Goal: Communication & Community: Participate in discussion

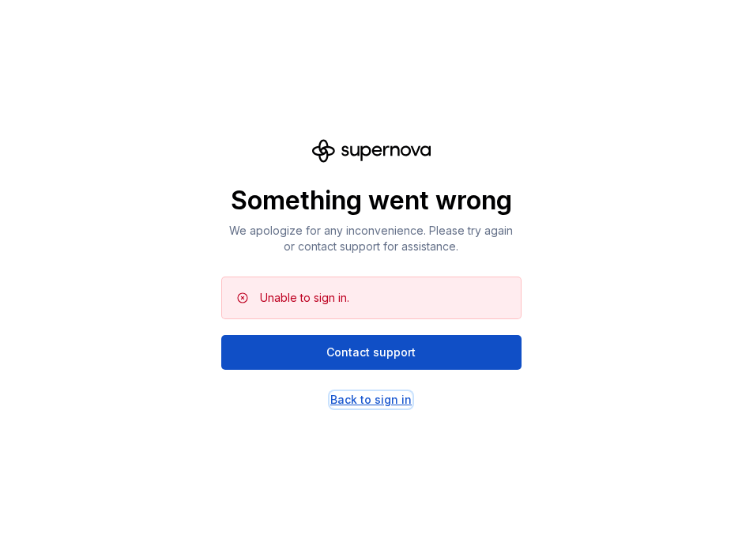
click at [369, 402] on div "Back to sign in" at bounding box center [370, 400] width 81 height 16
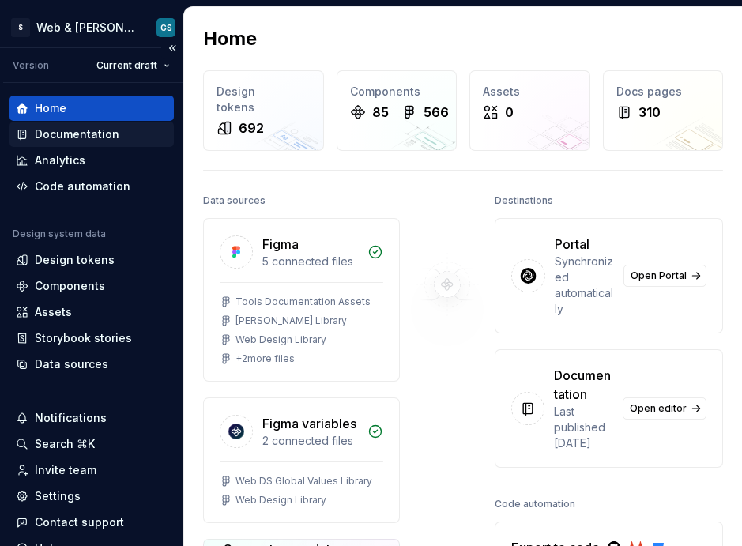
click at [88, 136] on div "Documentation" at bounding box center [77, 134] width 85 height 16
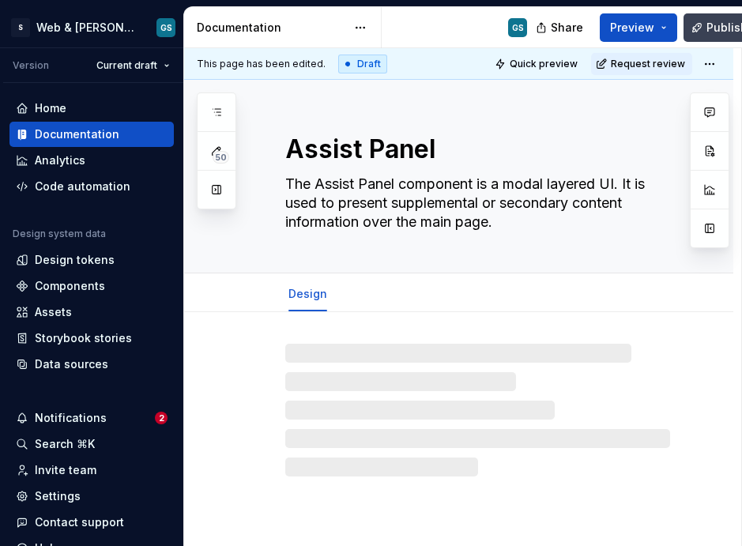
click at [720, 25] on span "Publish" at bounding box center [727, 28] width 41 height 16
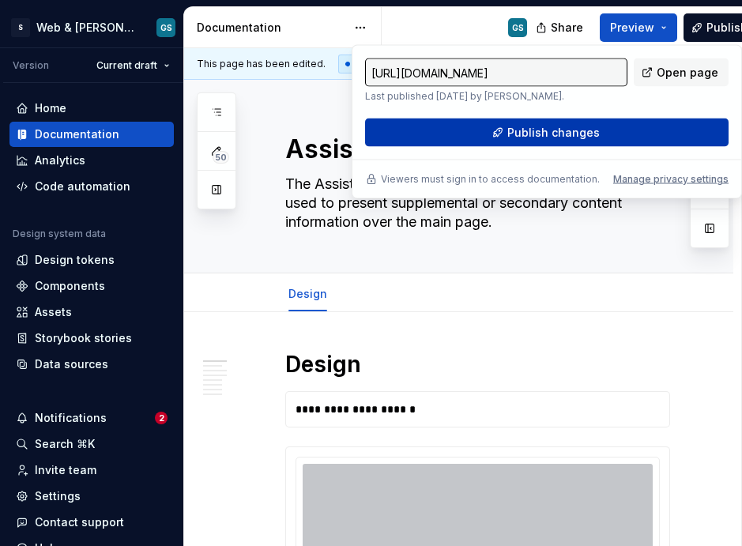
click at [532, 135] on span "Publish changes" at bounding box center [554, 133] width 92 height 16
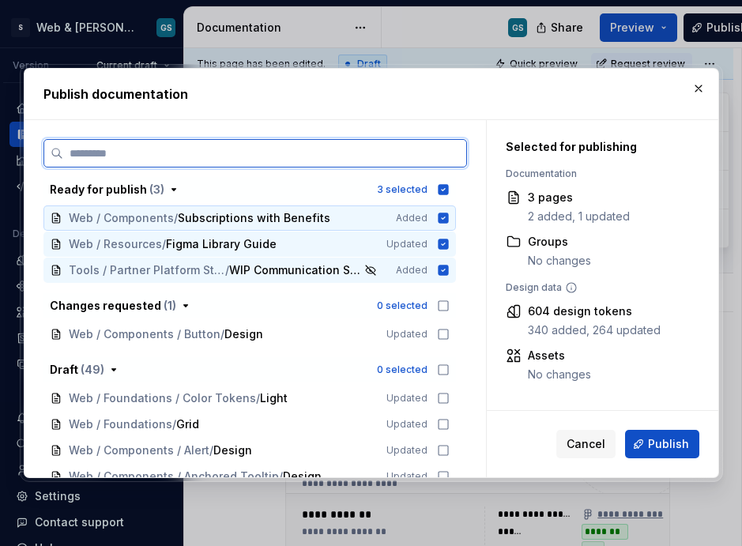
click at [444, 215] on icon at bounding box center [443, 218] width 10 height 10
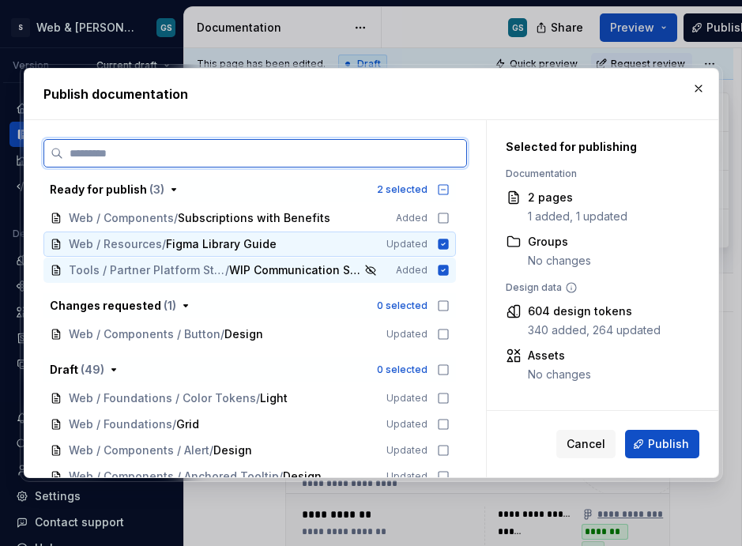
click at [442, 242] on icon at bounding box center [443, 245] width 10 height 10
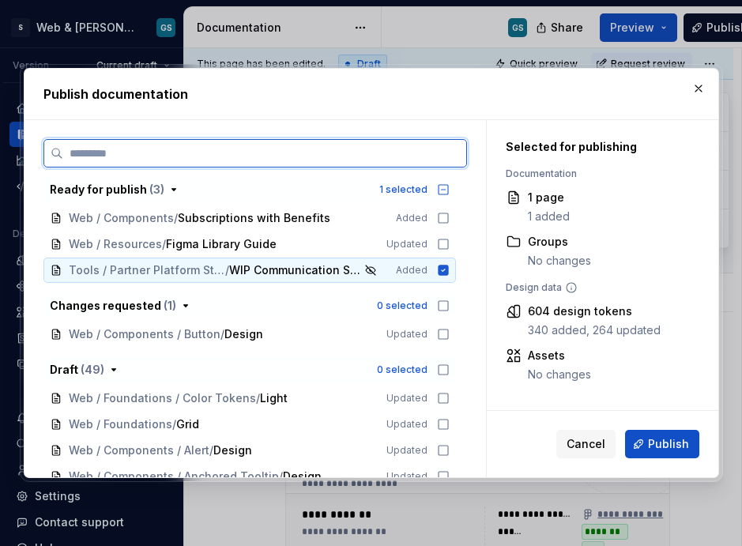
click at [439, 270] on icon at bounding box center [443, 271] width 10 height 10
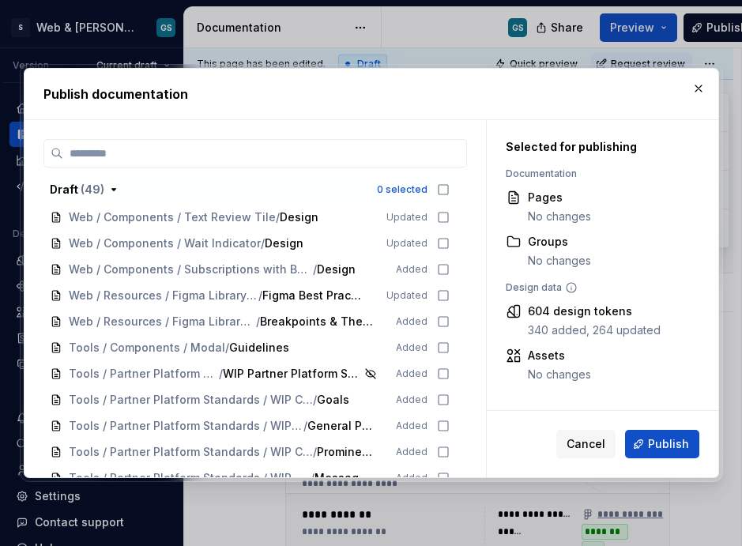
scroll to position [1187, 0]
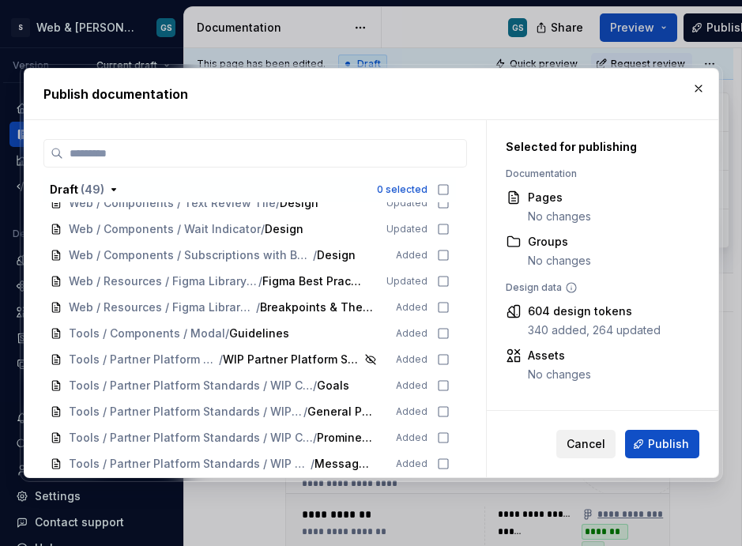
click at [587, 440] on span "Cancel" at bounding box center [586, 444] width 39 height 16
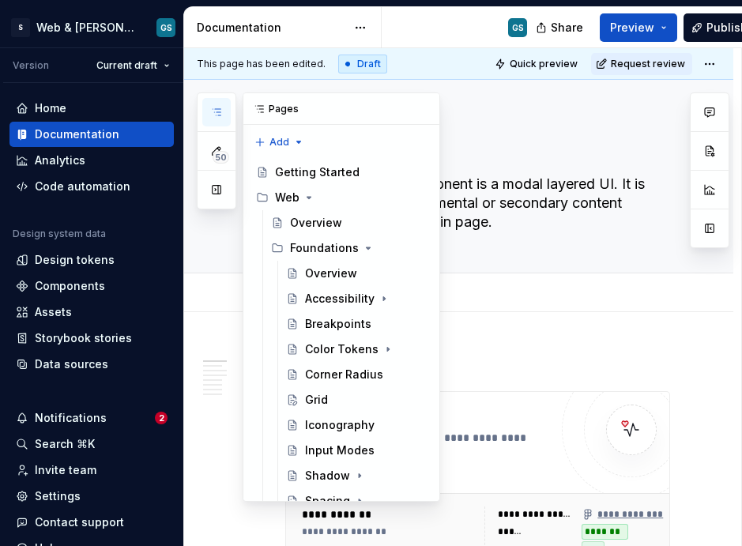
click at [221, 110] on icon "button" at bounding box center [216, 112] width 13 height 13
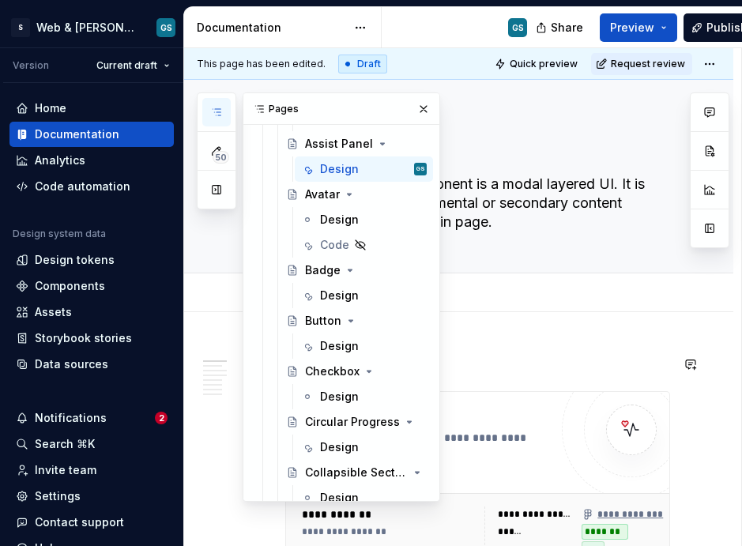
scroll to position [612, 0]
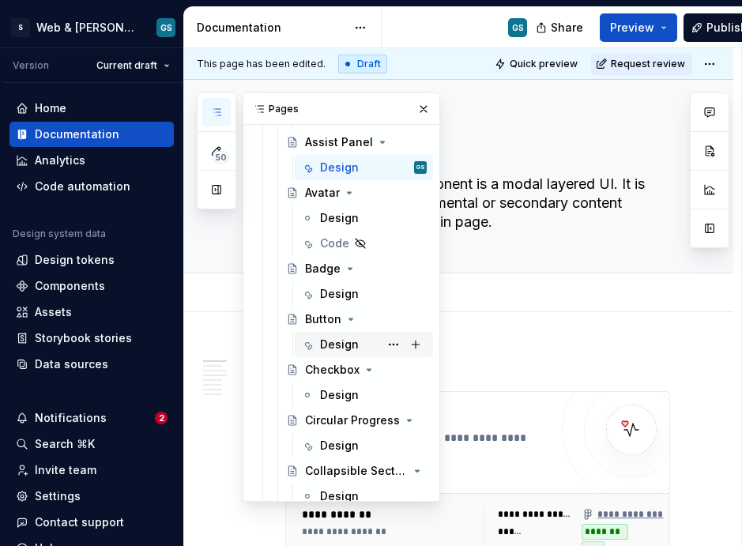
click at [333, 334] on div "Design" at bounding box center [373, 345] width 107 height 22
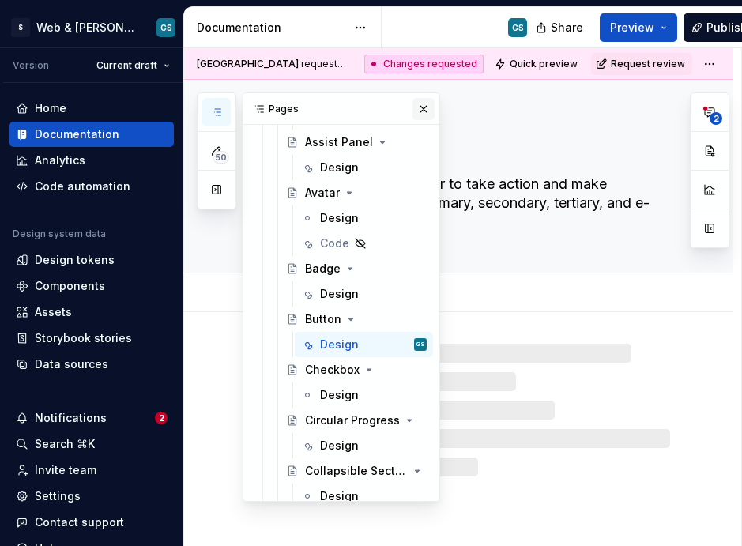
click at [415, 108] on button "button" at bounding box center [424, 109] width 22 height 22
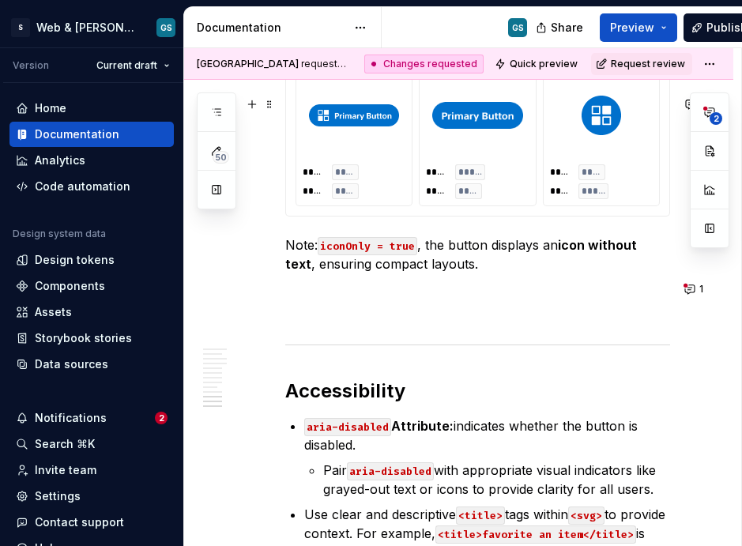
scroll to position [4068, 0]
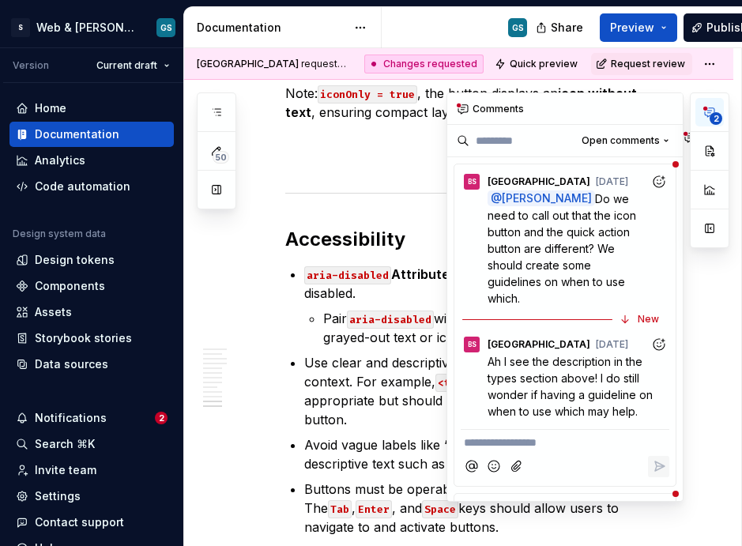
click at [708, 114] on icon "button" at bounding box center [710, 112] width 13 height 13
click at [600, 216] on span "Do we need to call out that the icon button and the quick action button are dif…" at bounding box center [564, 248] width 152 height 113
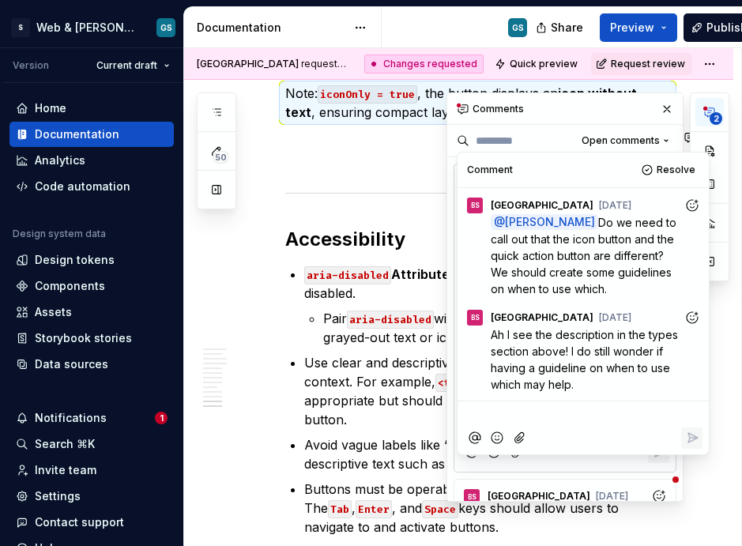
scroll to position [1, 0]
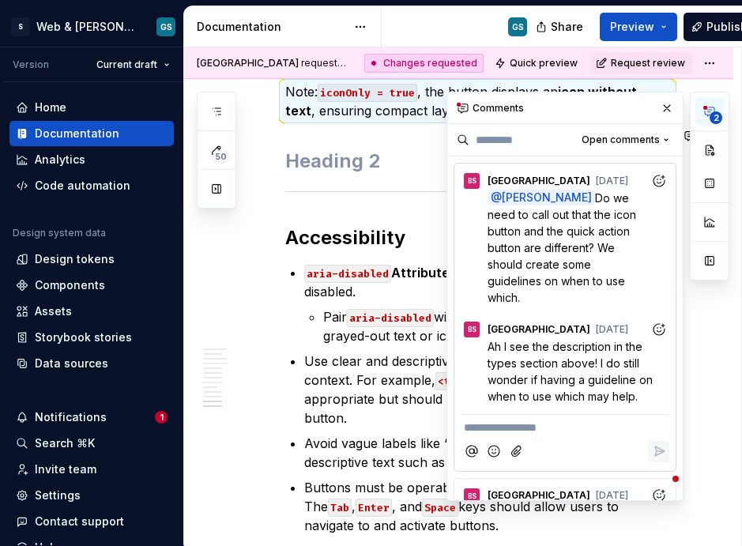
click at [368, 120] on p "Note: iconOnly = true , the button displays an icon without text , ensuring com…" at bounding box center [477, 101] width 385 height 38
click at [373, 120] on p "Note: iconOnly = true , the button displays an icon without text , ensuring com…" at bounding box center [477, 101] width 385 height 38
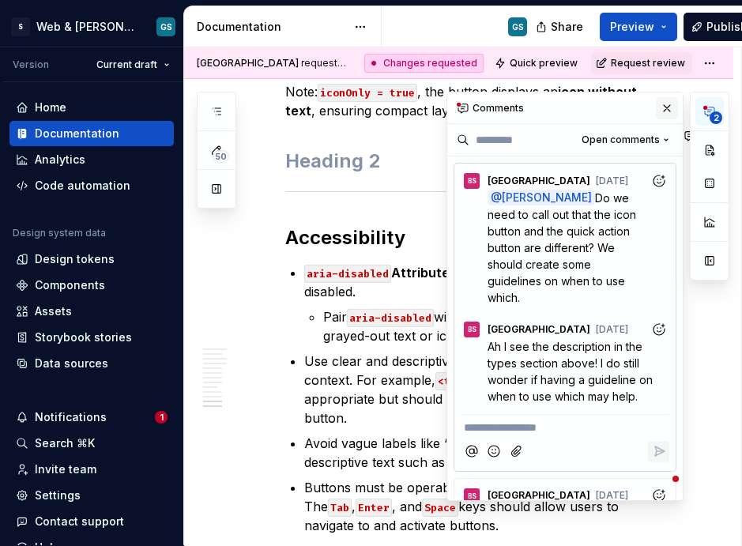
click at [656, 108] on button "button" at bounding box center [667, 108] width 22 height 22
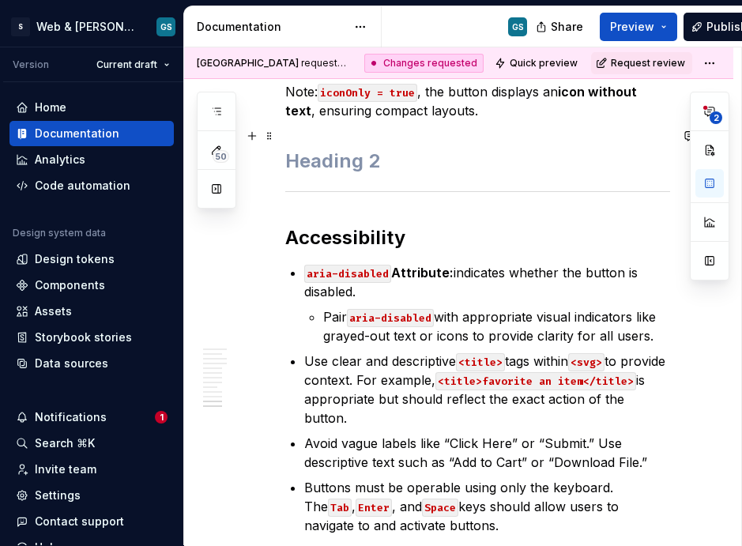
click at [464, 120] on p "Note: iconOnly = true , the button displays an icon without text , ensuring com…" at bounding box center [477, 101] width 385 height 38
click at [486, 120] on p "Note: iconOnly = true , the button displays an icon without text , ensuring com…" at bounding box center [477, 101] width 385 height 38
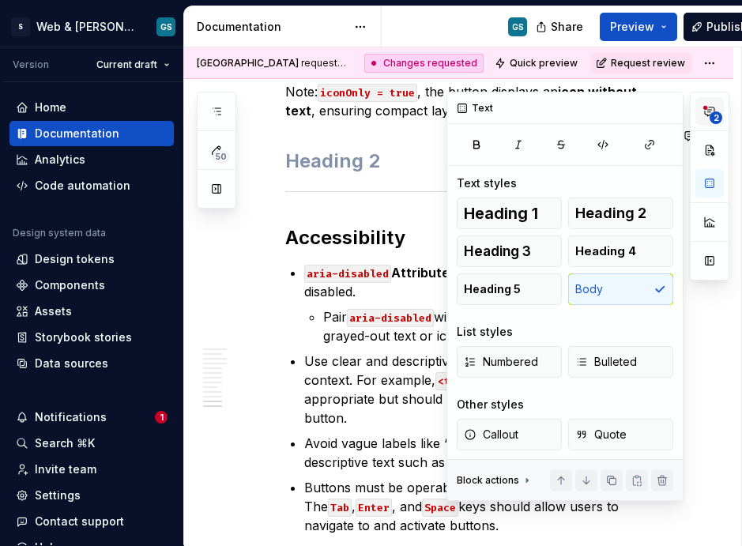
click at [714, 115] on span "2" at bounding box center [716, 117] width 13 height 13
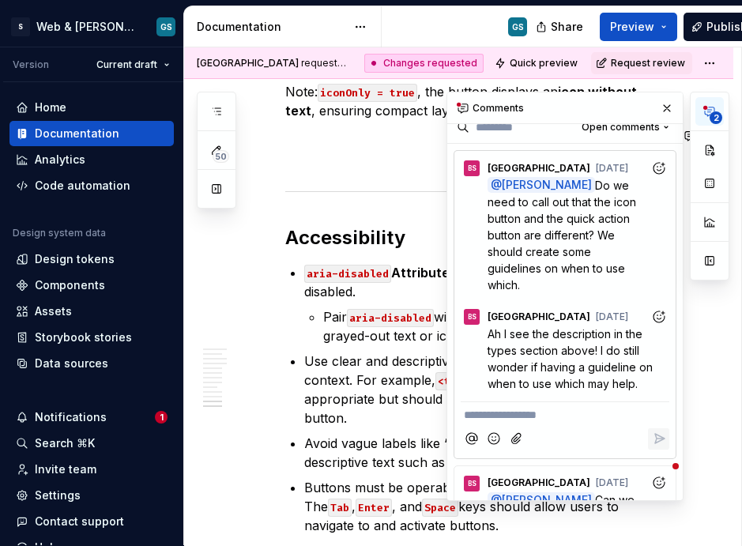
scroll to position [28, 0]
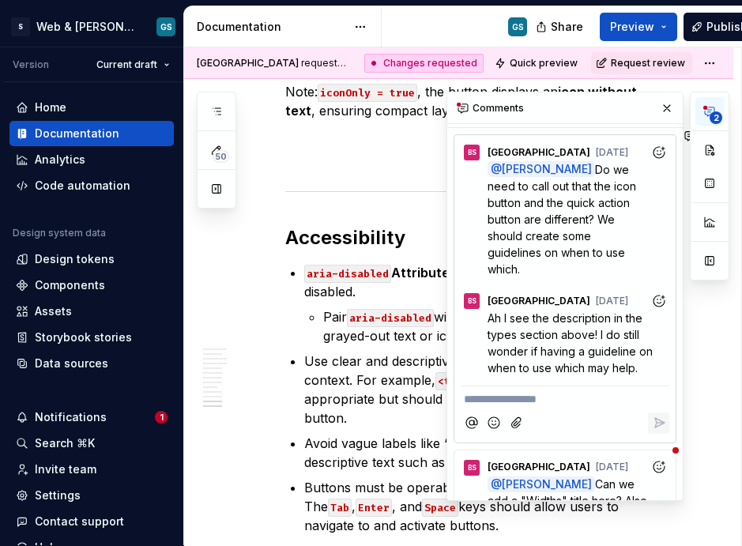
click at [557, 338] on span "Ah I see the description in the types section above! I do still wonder if havin…" at bounding box center [572, 342] width 168 height 63
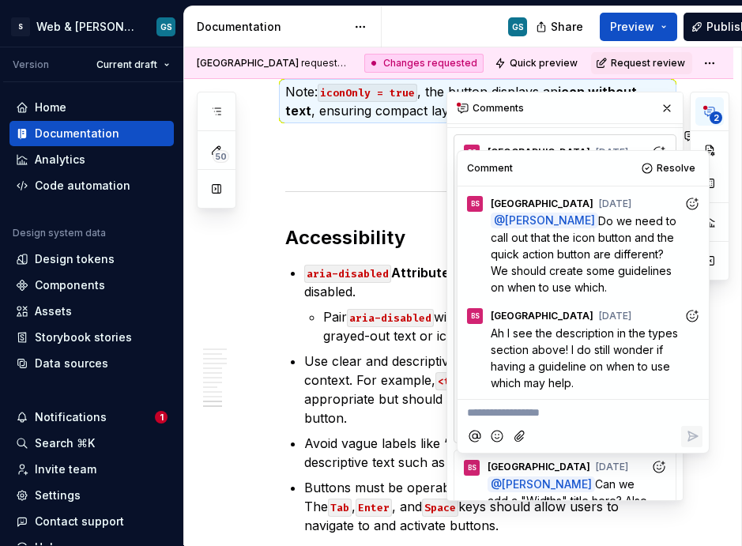
click at [367, 174] on h2 at bounding box center [477, 161] width 385 height 25
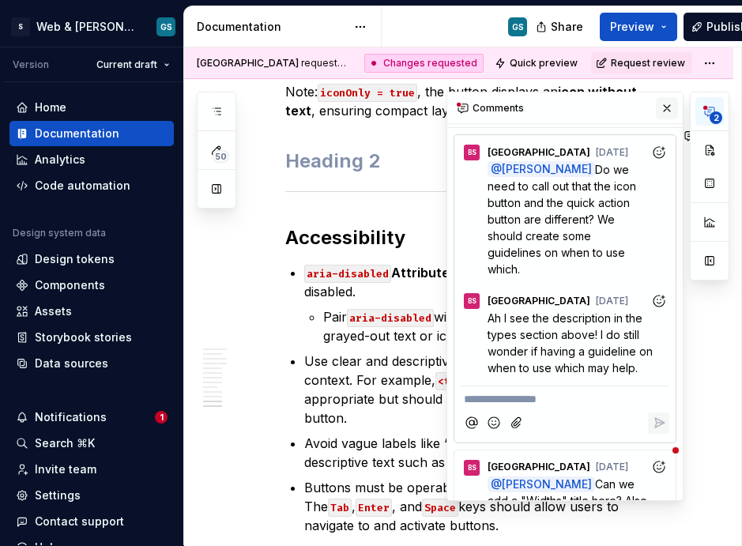
click at [659, 105] on button "button" at bounding box center [667, 108] width 22 height 22
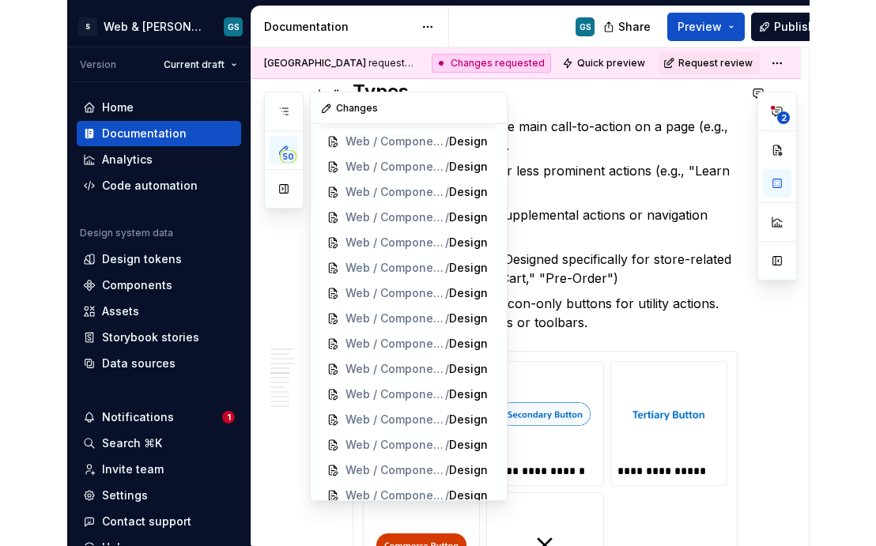
scroll to position [2119, 0]
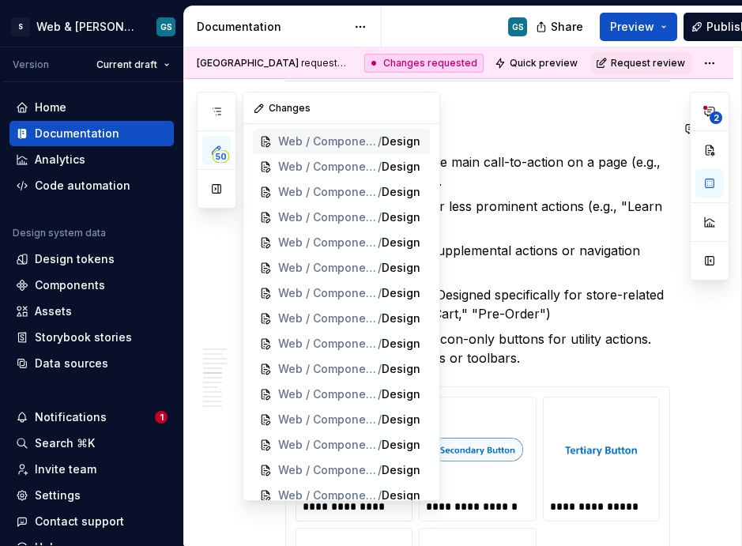
drag, startPoint x: 553, startPoint y: 297, endPoint x: 319, endPoint y: 147, distance: 278.7
click at [308, 138] on div "50 Pages Add Accessibility guide for tree Page tree. Navigate the tree with the…" at bounding box center [463, 296] width 558 height 499
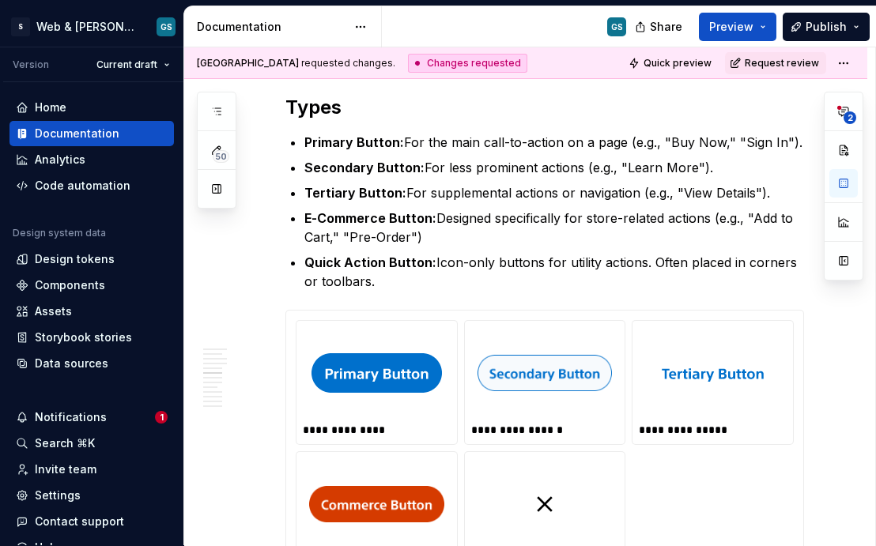
scroll to position [0, 0]
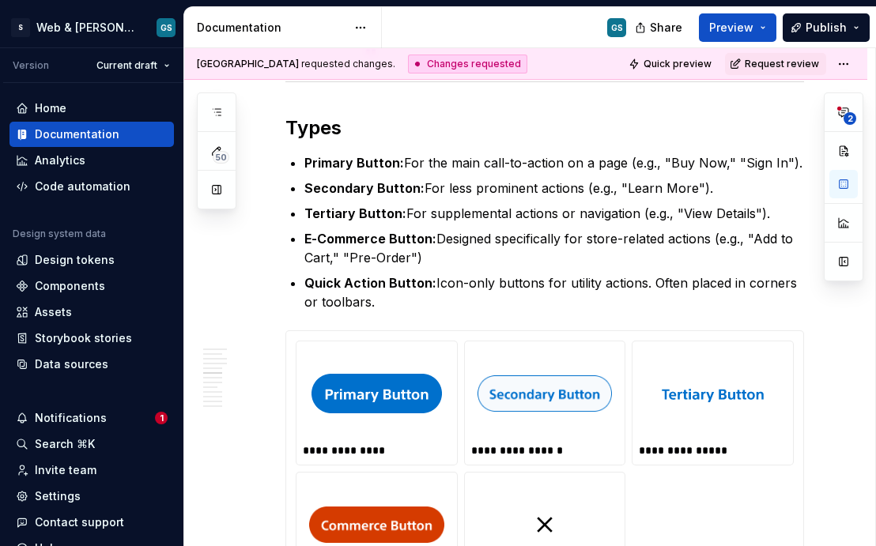
type textarea "*"
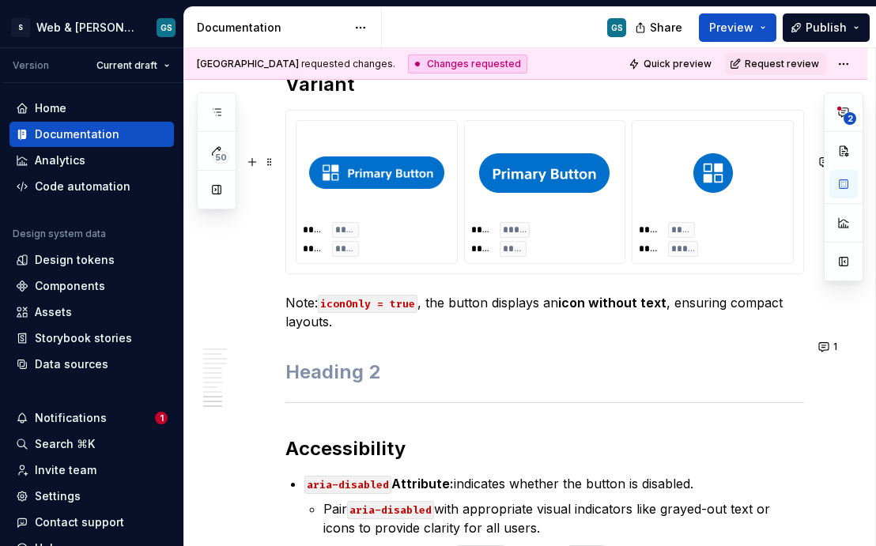
scroll to position [3691, 0]
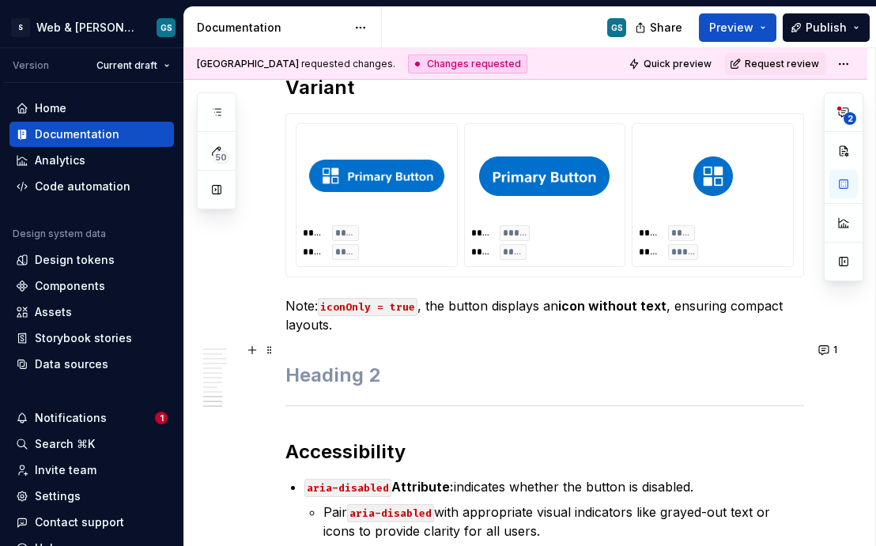
click at [444, 334] on p "Note: iconOnly = true , the button displays an icon without text , ensuring com…" at bounding box center [544, 315] width 519 height 38
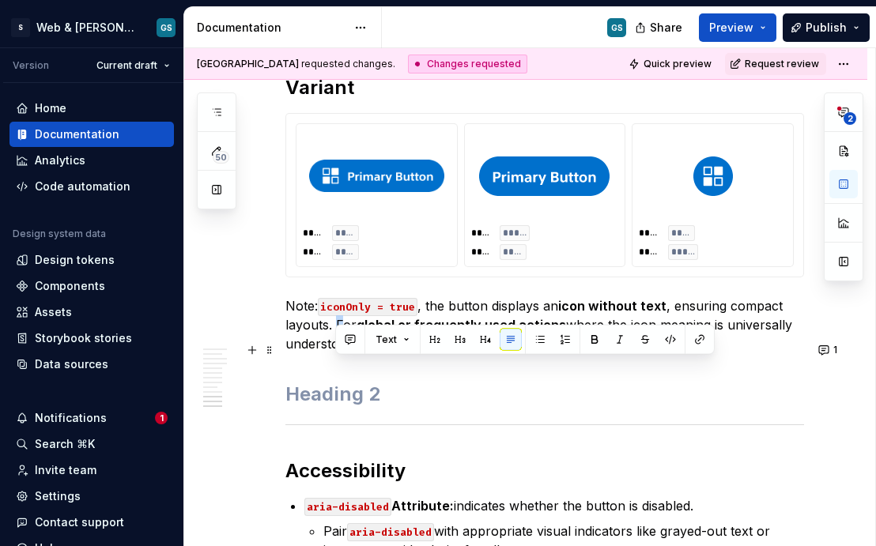
click at [334, 353] on p "Note: iconOnly = true , the button displays an icon without text , ensuring com…" at bounding box center [544, 324] width 519 height 57
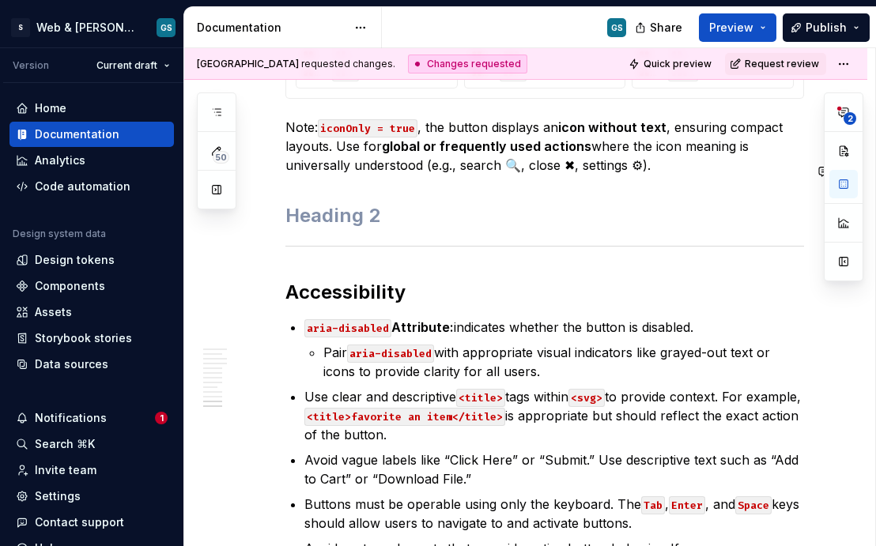
scroll to position [3873, 0]
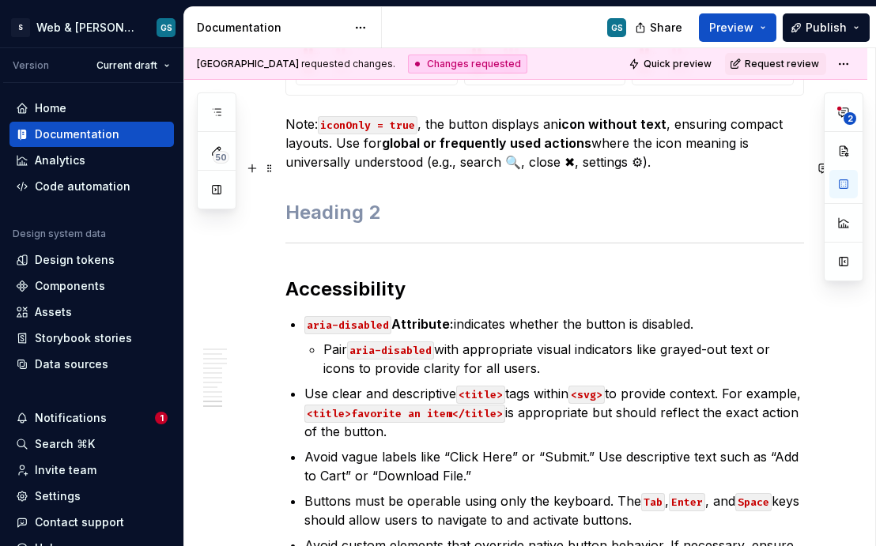
click at [689, 172] on p "Note: iconOnly = true , the button displays an icon without text , ensuring com…" at bounding box center [544, 143] width 519 height 57
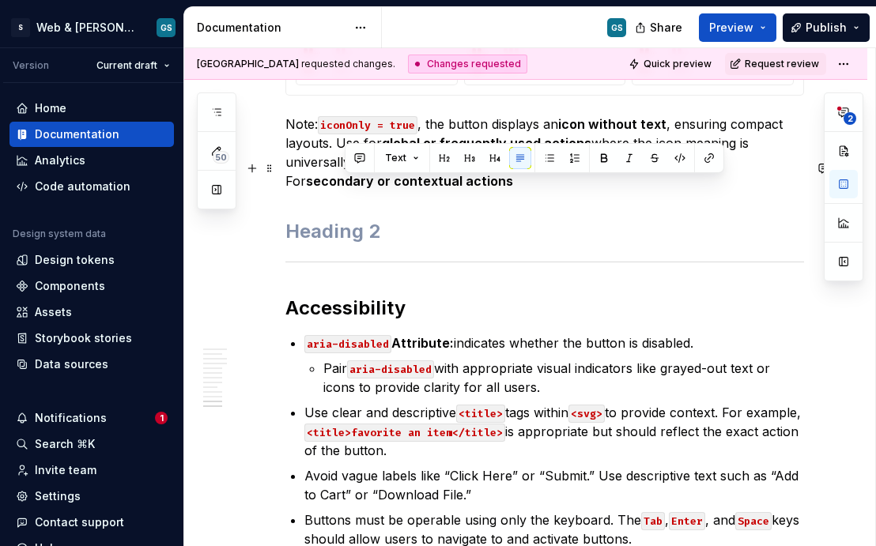
drag, startPoint x: 527, startPoint y: 232, endPoint x: 342, endPoint y: 184, distance: 191.0
click at [342, 184] on p "Note: iconOnly = true , the button displays an icon without text , ensuring com…" at bounding box center [544, 153] width 519 height 76
click at [598, 157] on button "button" at bounding box center [604, 158] width 22 height 22
click at [599, 157] on button "button" at bounding box center [604, 158] width 22 height 22
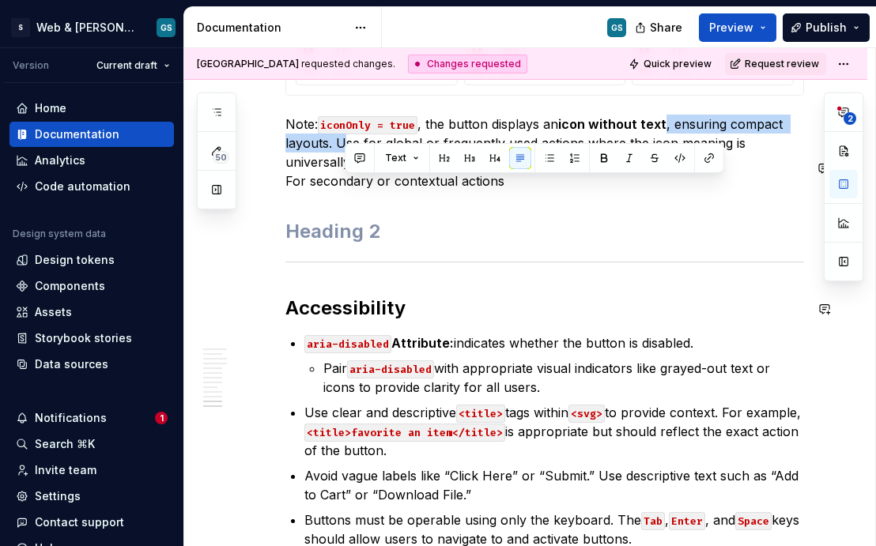
type textarea "*"
click at [536, 191] on p "Note: iconOnly = true , the button displays an icon without text , ensuring com…" at bounding box center [544, 153] width 519 height 76
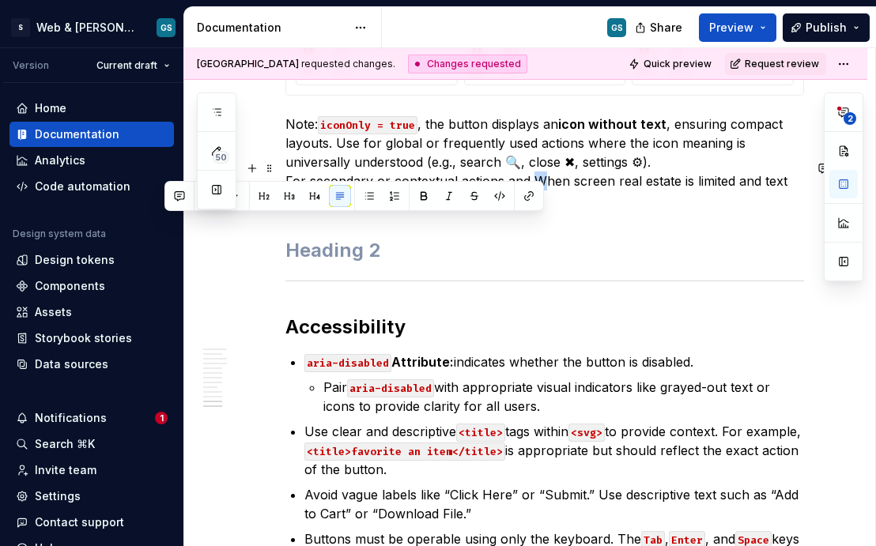
click at [532, 209] on p "Note: iconOnly = true , the button displays an icon without text , ensuring com…" at bounding box center [544, 162] width 519 height 95
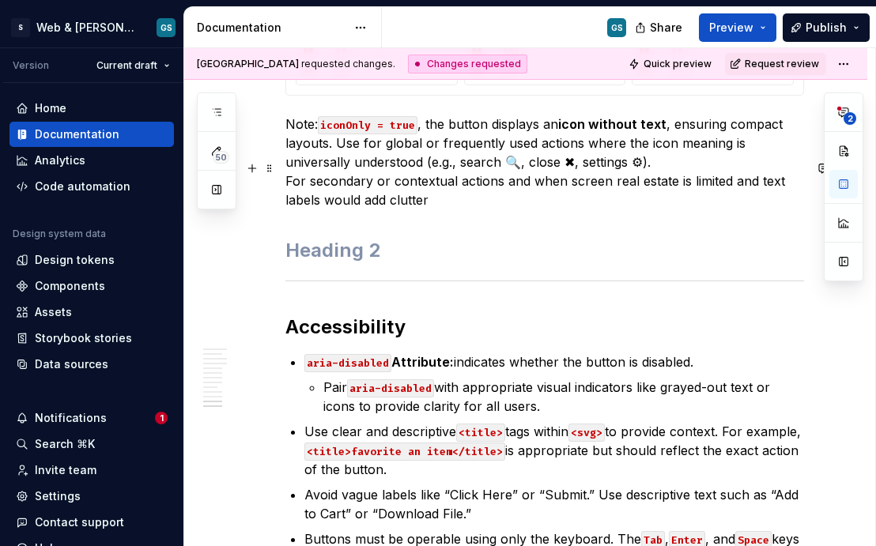
click at [544, 209] on p "Note: iconOnly = true , the button displays an icon without text , ensuring com…" at bounding box center [544, 162] width 519 height 95
click at [311, 209] on p "Note: iconOnly = true , the button displays an icon without text , ensuring com…" at bounding box center [544, 162] width 519 height 95
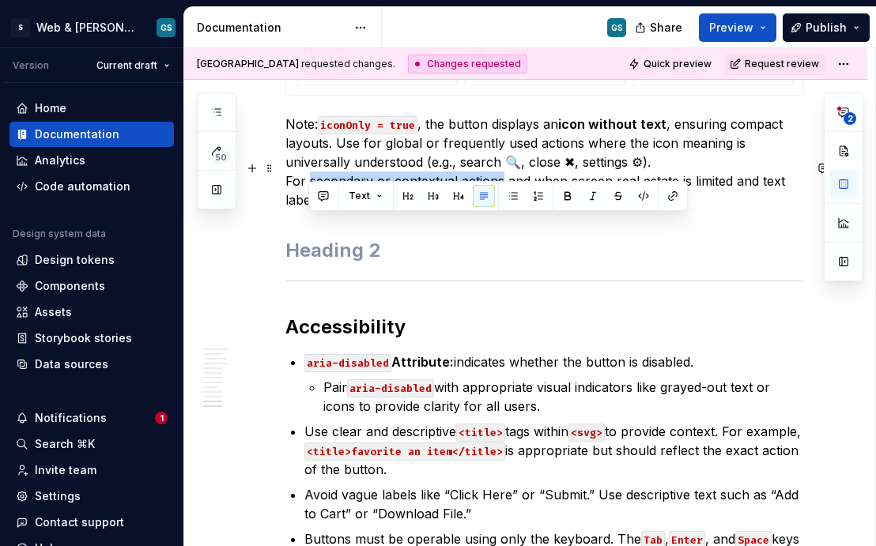
drag, startPoint x: 318, startPoint y: 225, endPoint x: 500, endPoint y: 228, distance: 181.8
click at [500, 209] on p "Note: iconOnly = true , the button displays an icon without text , ensuring com…" at bounding box center [544, 162] width 519 height 95
click at [564, 191] on button "button" at bounding box center [568, 196] width 22 height 22
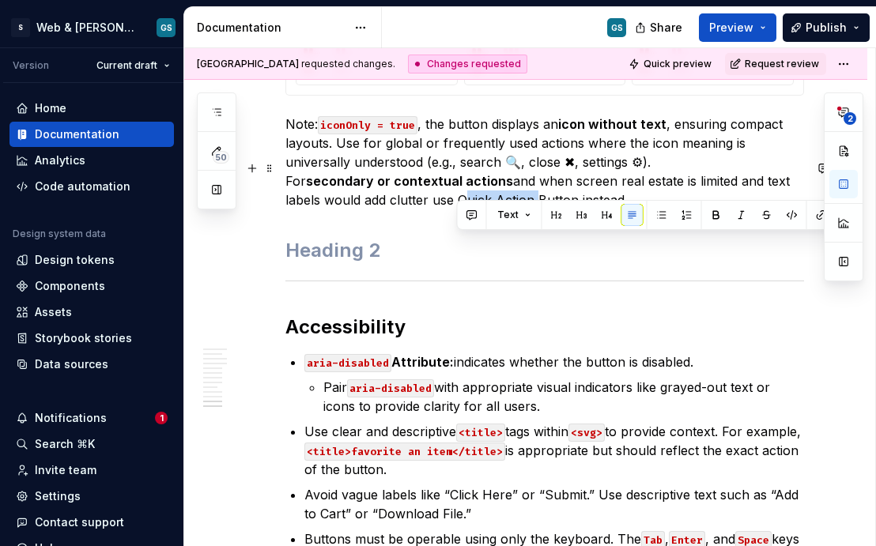
drag, startPoint x: 457, startPoint y: 243, endPoint x: 531, endPoint y: 237, distance: 74.6
click at [531, 209] on p "Note: iconOnly = true , the button displays an icon without text , ensuring com…" at bounding box center [544, 162] width 519 height 95
click at [742, 215] on button "button" at bounding box center [792, 215] width 22 height 22
click at [742, 216] on button "button" at bounding box center [792, 215] width 22 height 22
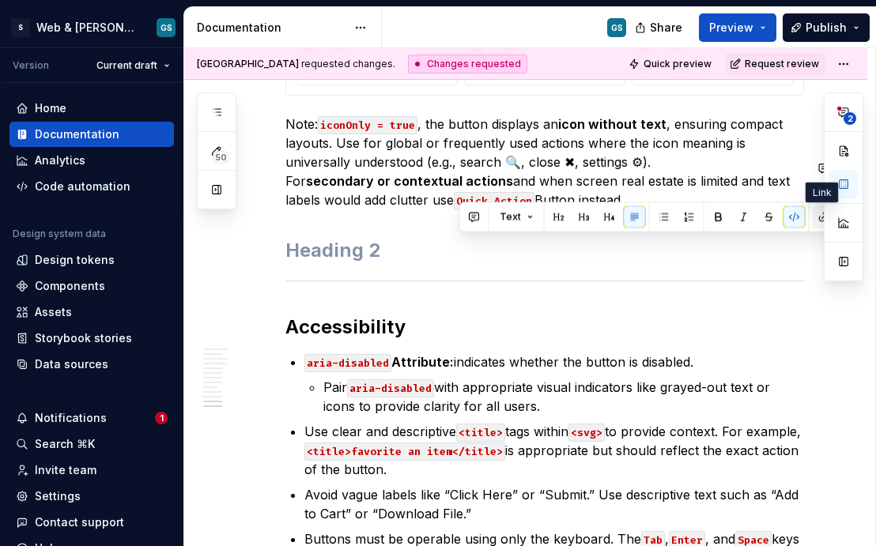
click at [742, 217] on button "button" at bounding box center [824, 217] width 22 height 22
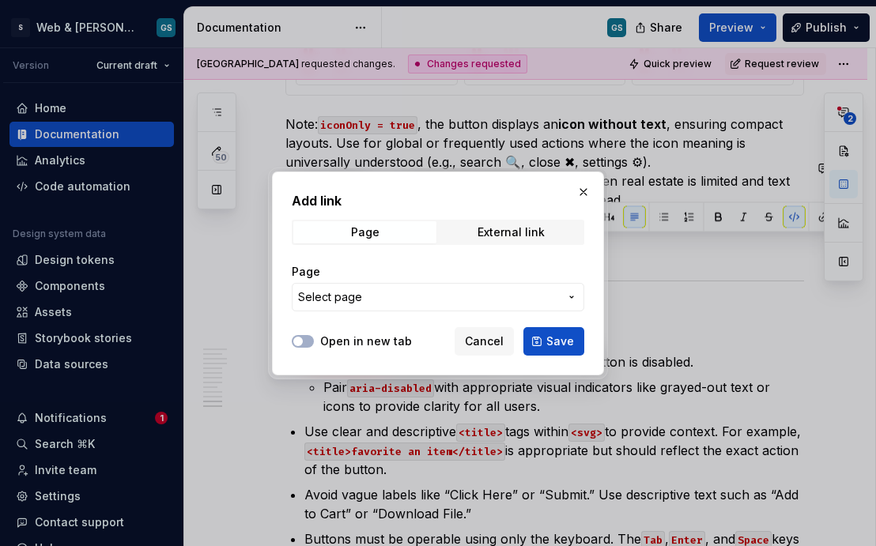
click at [454, 296] on span "Select page" at bounding box center [428, 297] width 261 height 16
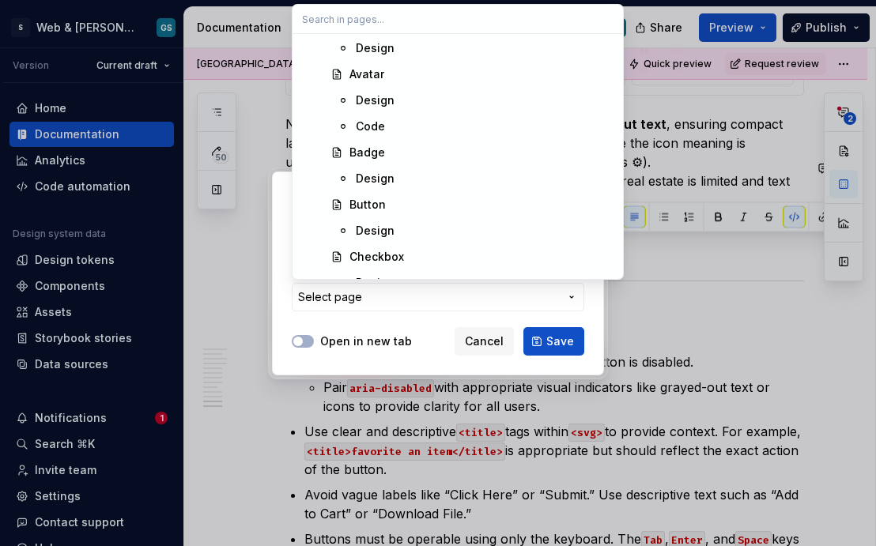
scroll to position [889, 0]
click at [364, 228] on div "Design" at bounding box center [375, 230] width 39 height 16
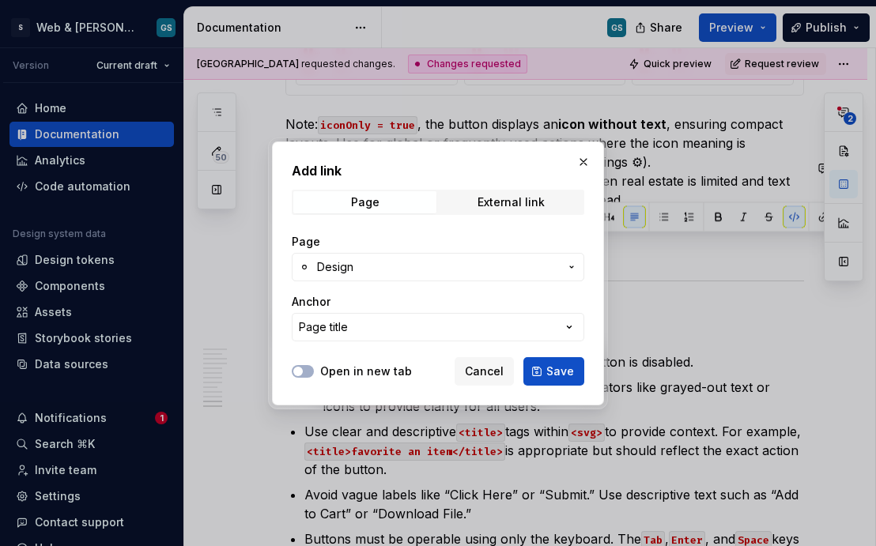
click at [571, 269] on icon "button" at bounding box center [571, 267] width 13 height 13
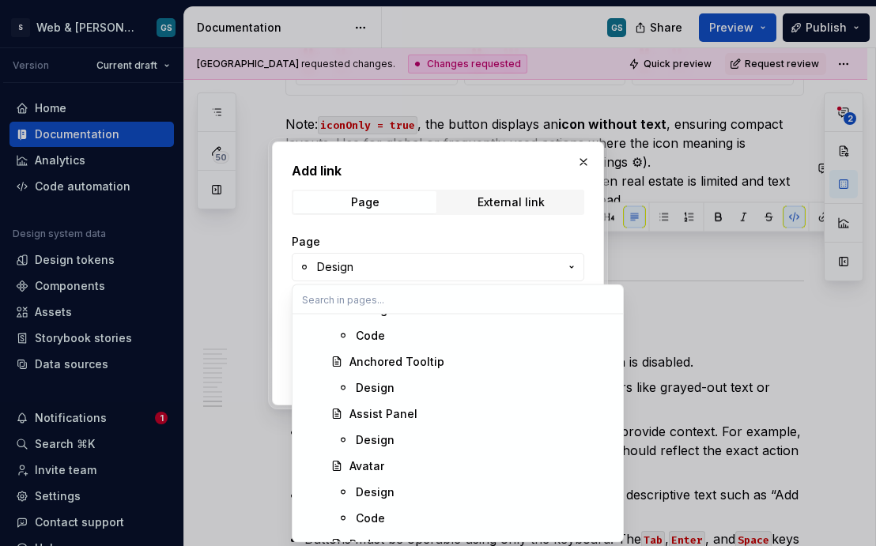
scroll to position [847, 0]
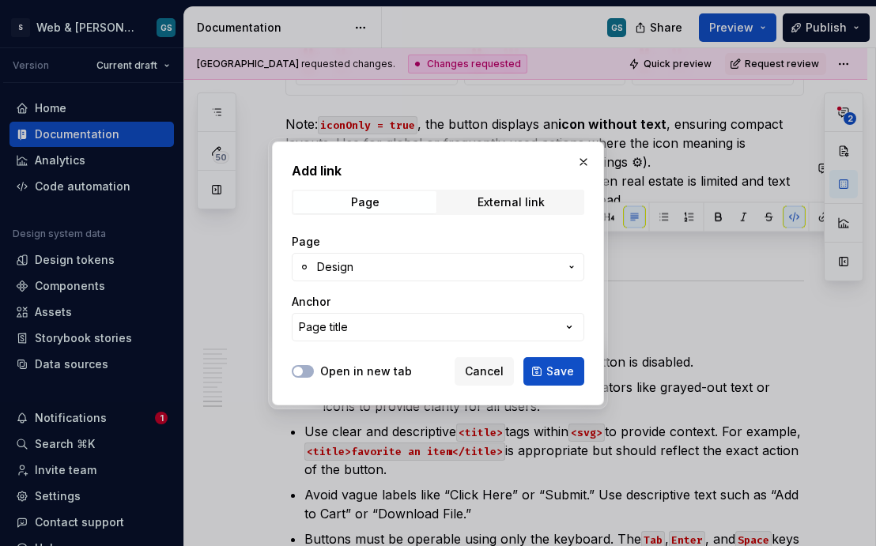
click at [409, 232] on div "Add link Page External link Page Design Anchor Page title Open in new tab Cance…" at bounding box center [438, 273] width 876 height 546
click at [519, 315] on button "Page title" at bounding box center [438, 327] width 292 height 28
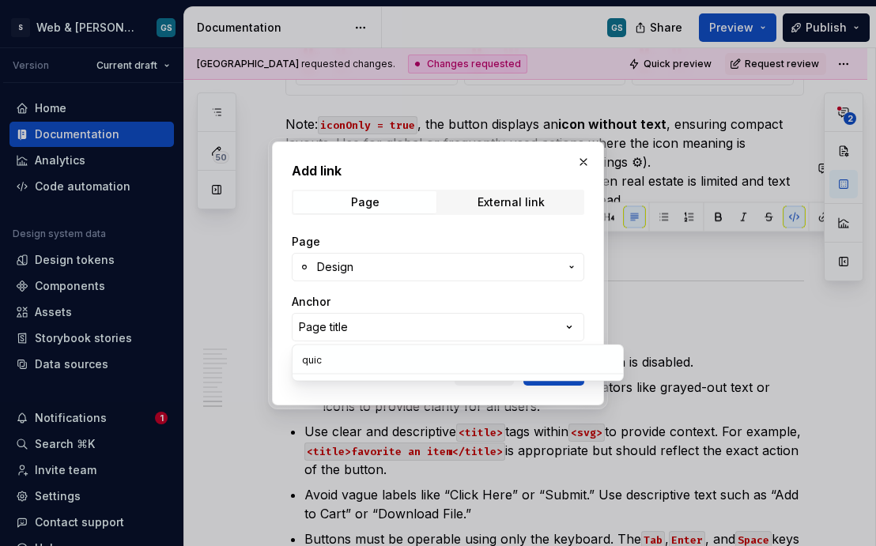
type input "quick"
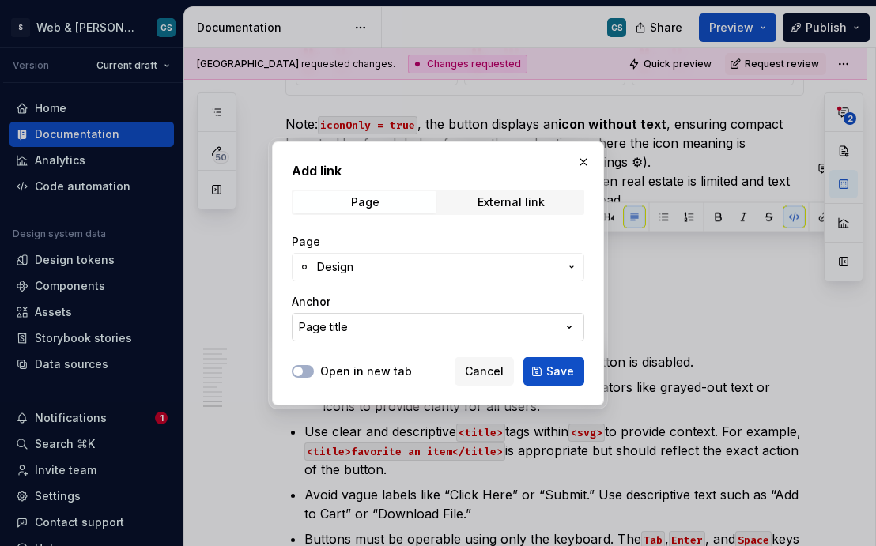
click at [492, 341] on div "Add link Page External link Page Design Anchor Page title Open in new tab Cance…" at bounding box center [438, 273] width 876 height 546
click at [501, 334] on button "Page title" at bounding box center [438, 327] width 292 height 28
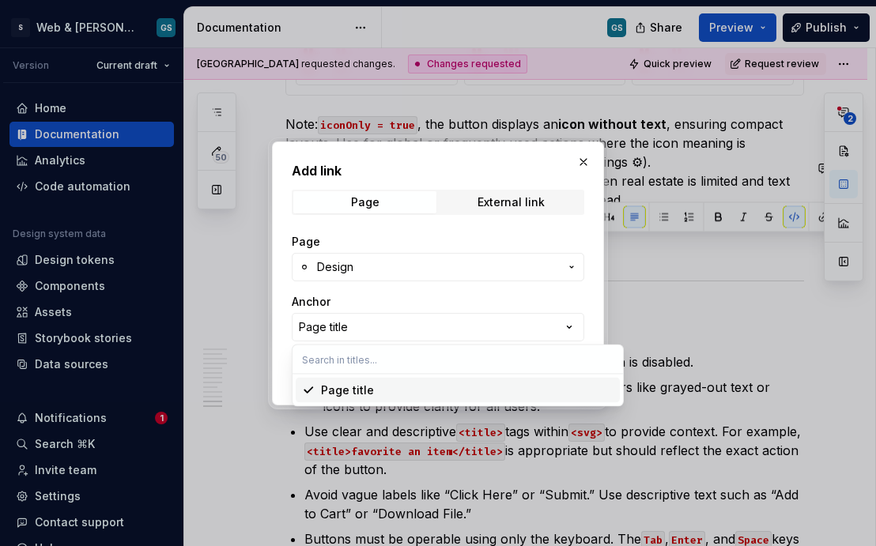
click at [403, 362] on input "text" at bounding box center [457, 359] width 330 height 28
click at [357, 391] on div "Page title" at bounding box center [347, 391] width 53 height 16
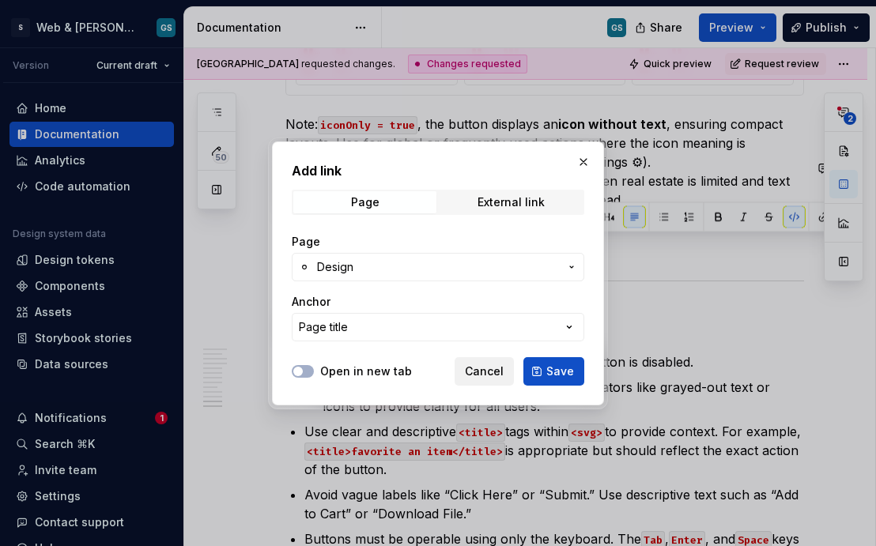
click at [478, 368] on span "Cancel" at bounding box center [484, 372] width 39 height 16
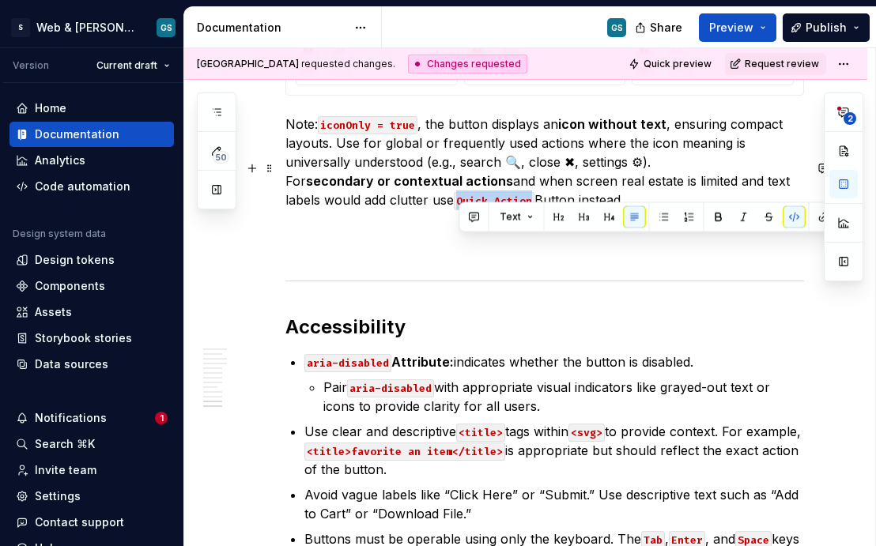
click at [387, 209] on p "Note: iconOnly = true , the button displays an icon without text , ensuring com…" at bounding box center [544, 162] width 519 height 95
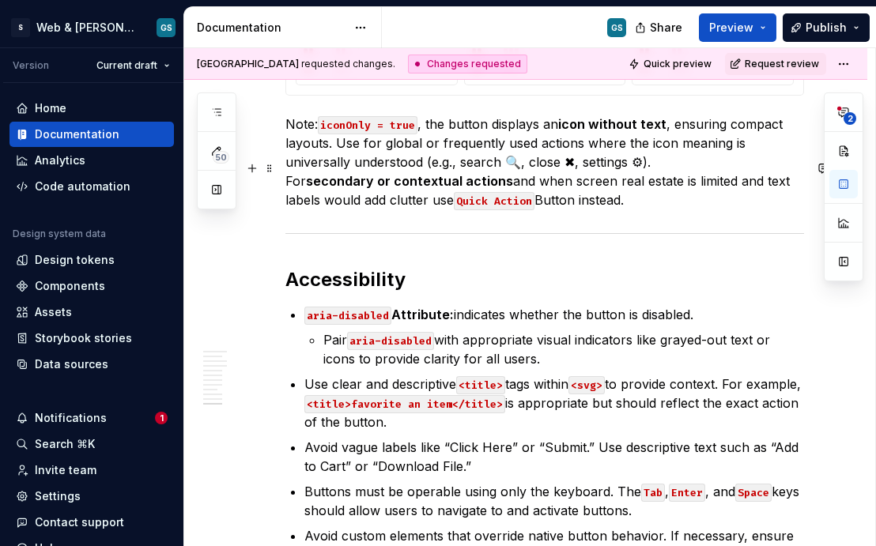
click at [656, 207] on p "Note: iconOnly = true , the button displays an icon without text , ensuring com…" at bounding box center [544, 162] width 519 height 95
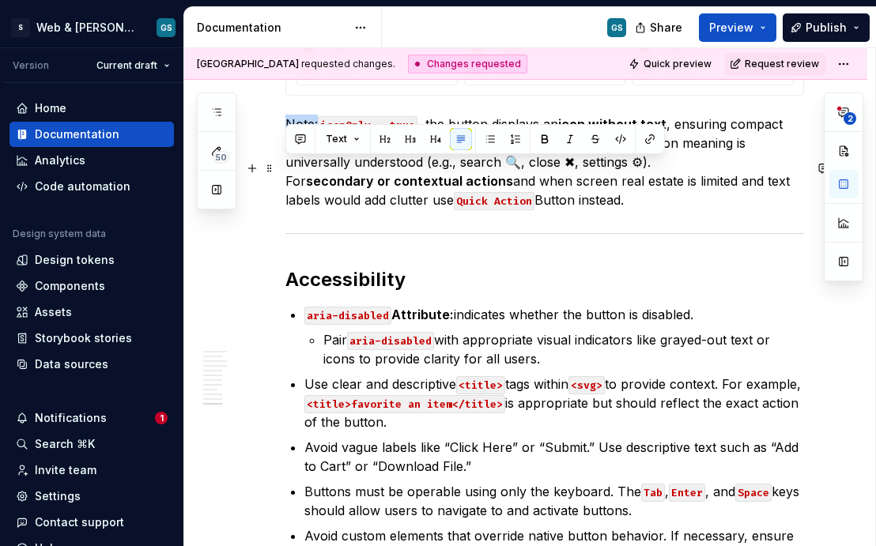
drag, startPoint x: 318, startPoint y: 168, endPoint x: 288, endPoint y: 168, distance: 30.0
click at [288, 168] on p "Note: iconOnly = true , the button displays an icon without text , ensuring com…" at bounding box center [544, 162] width 519 height 95
click at [538, 140] on button "button" at bounding box center [545, 139] width 22 height 22
click at [667, 206] on p "Note: iconOnly = true , the button displays an icon without text , ensuring com…" at bounding box center [544, 162] width 519 height 95
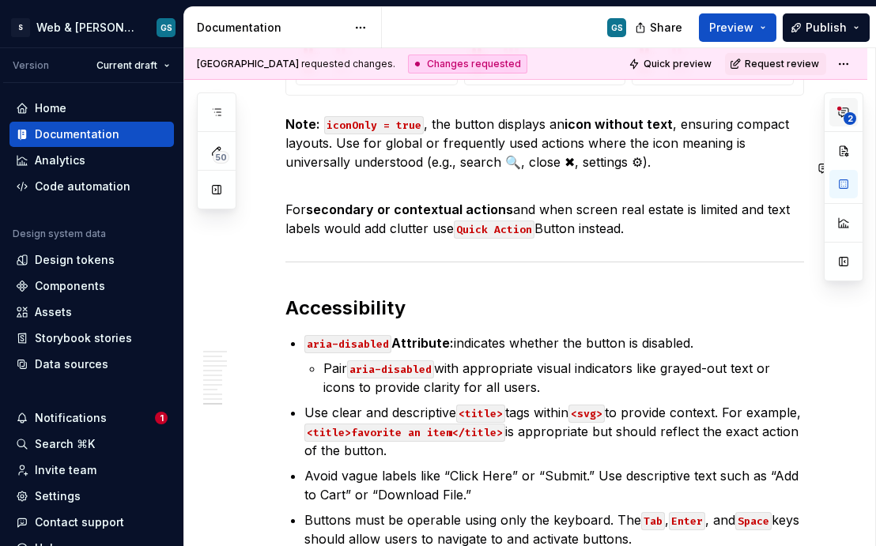
click at [742, 122] on button "2" at bounding box center [843, 112] width 28 height 28
type textarea "*"
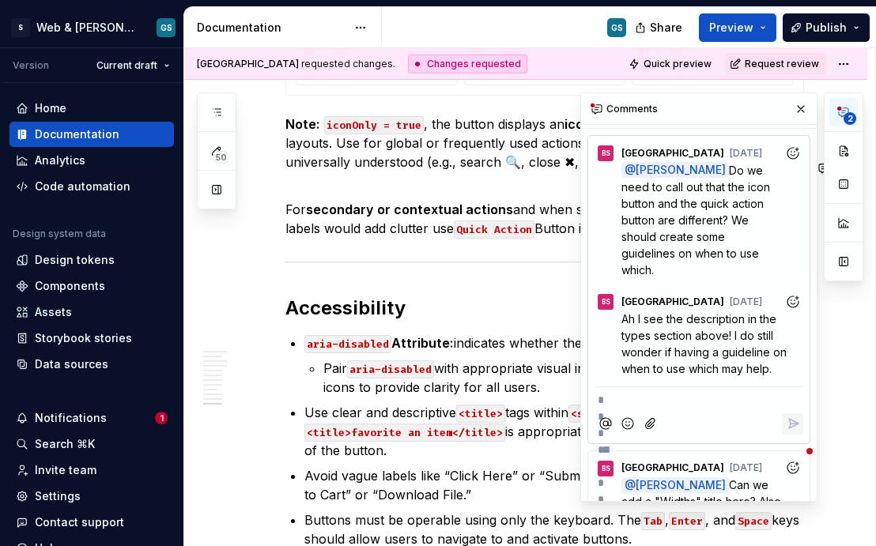
scroll to position [0, 0]
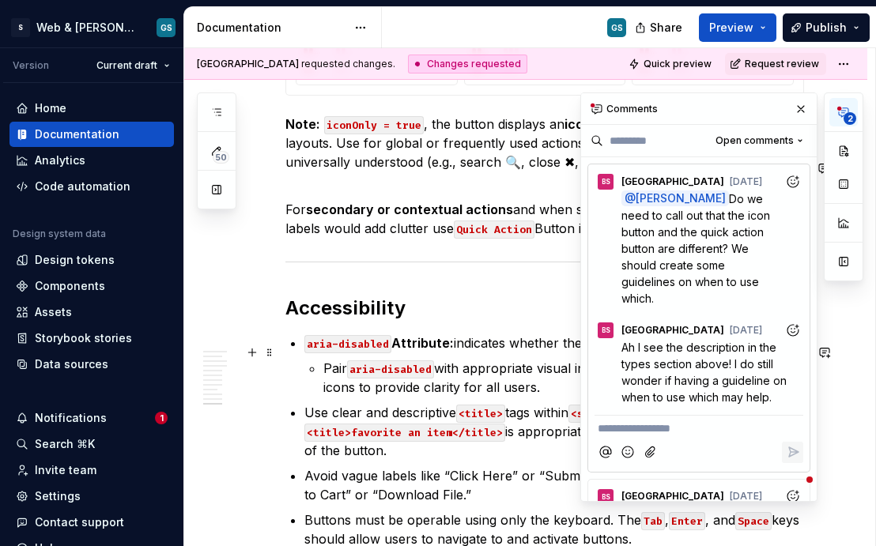
click at [649, 362] on span "Ah I see the description in the types section above! I do still wonder if havin…" at bounding box center [705, 372] width 168 height 63
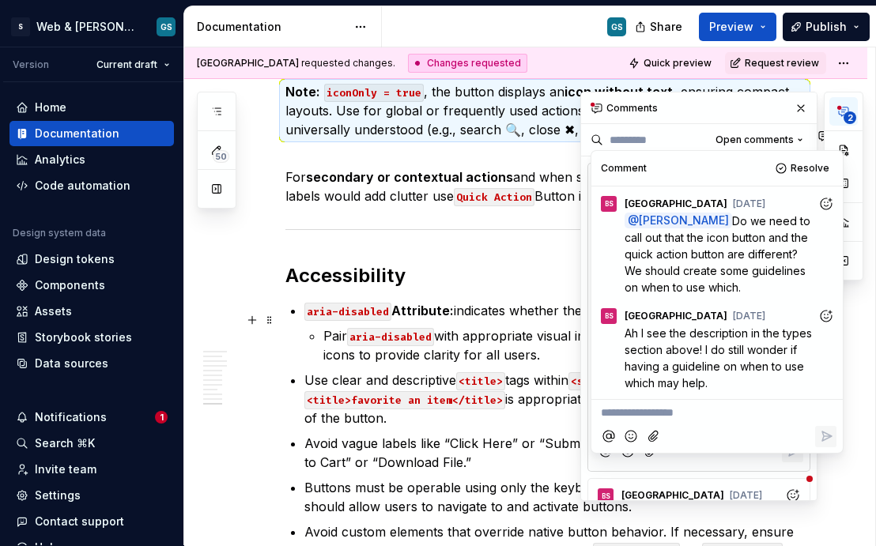
click at [640, 414] on p "**********" at bounding box center [717, 413] width 232 height 17
click at [742, 432] on icon "Reply" at bounding box center [826, 436] width 16 height 16
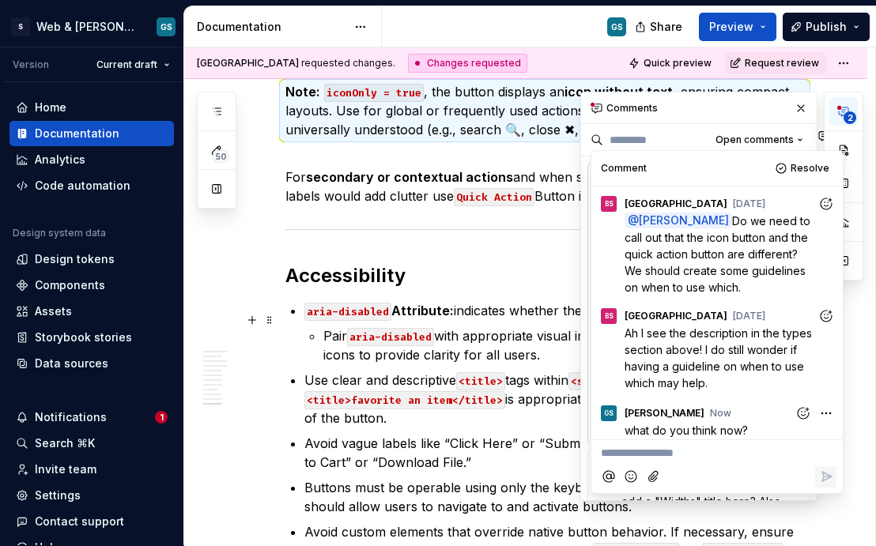
scroll to position [7, 0]
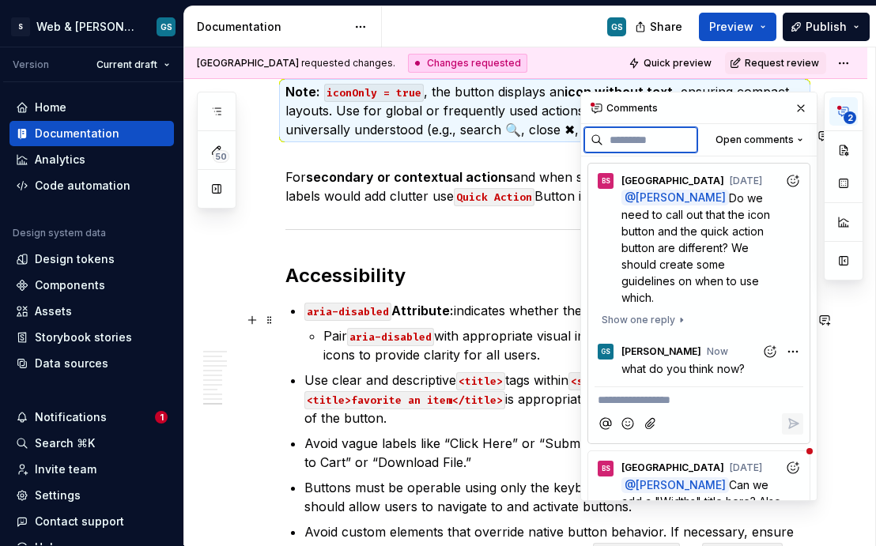
click at [689, 127] on input at bounding box center [650, 139] width 94 height 25
click at [742, 111] on div "Comments" at bounding box center [699, 108] width 236 height 32
click at [742, 109] on button "button" at bounding box center [801, 108] width 22 height 22
click at [742, 116] on icon "button" at bounding box center [843, 111] width 13 height 13
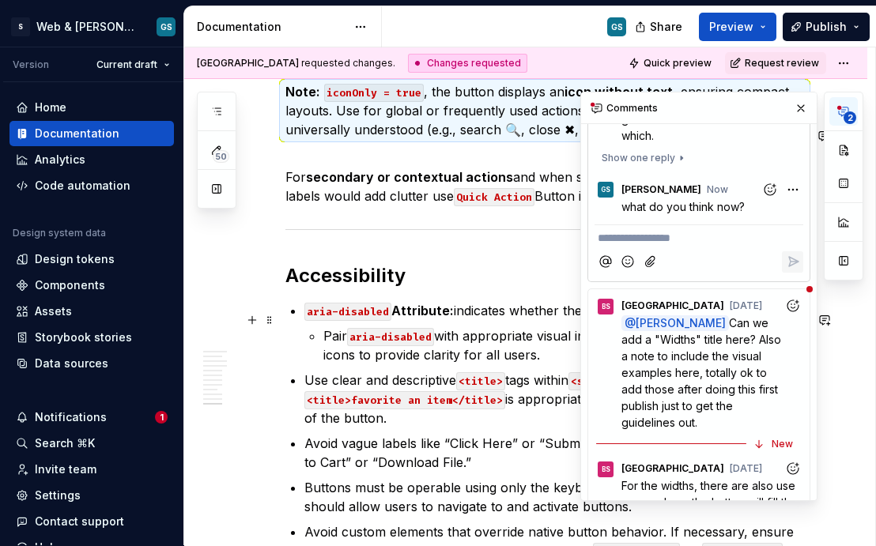
scroll to position [175, 0]
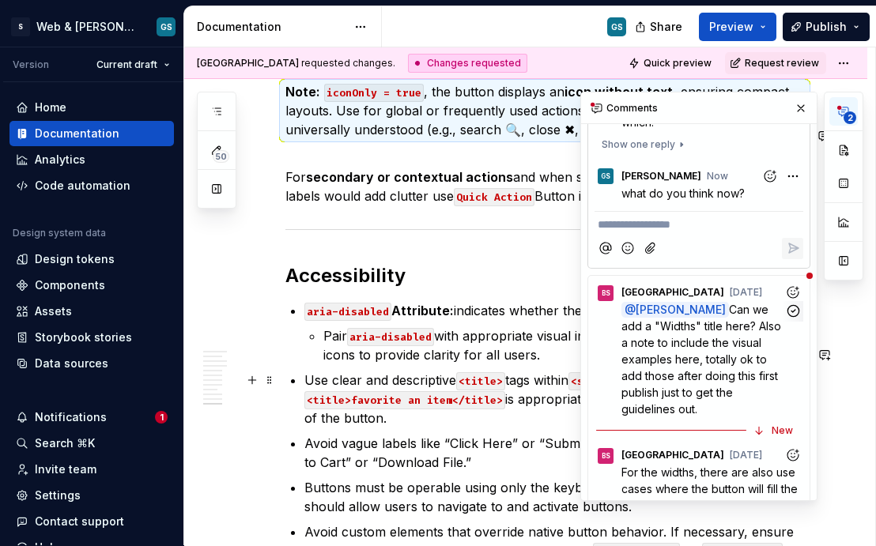
click at [691, 377] on span "Can we add a "Widths" title here? Also a note to include the visual examples he…" at bounding box center [702, 359] width 163 height 113
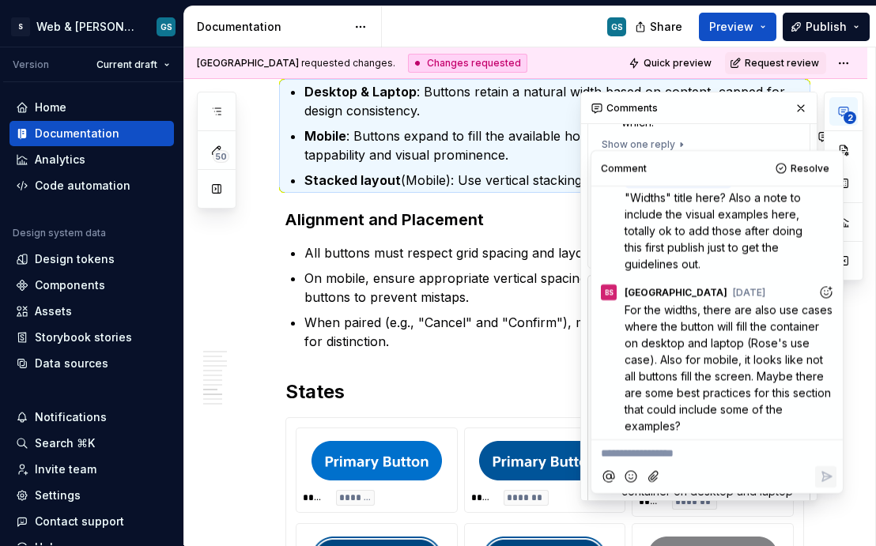
scroll to position [43, 0]
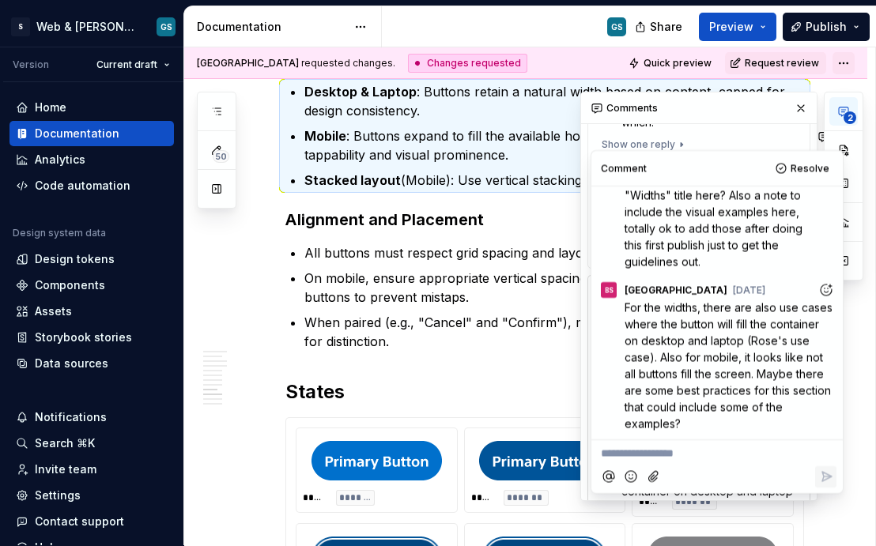
click at [742, 60] on html "S Web & [PERSON_NAME] Systems GS Version Current draft Home Documentation Analy…" at bounding box center [438, 273] width 876 height 546
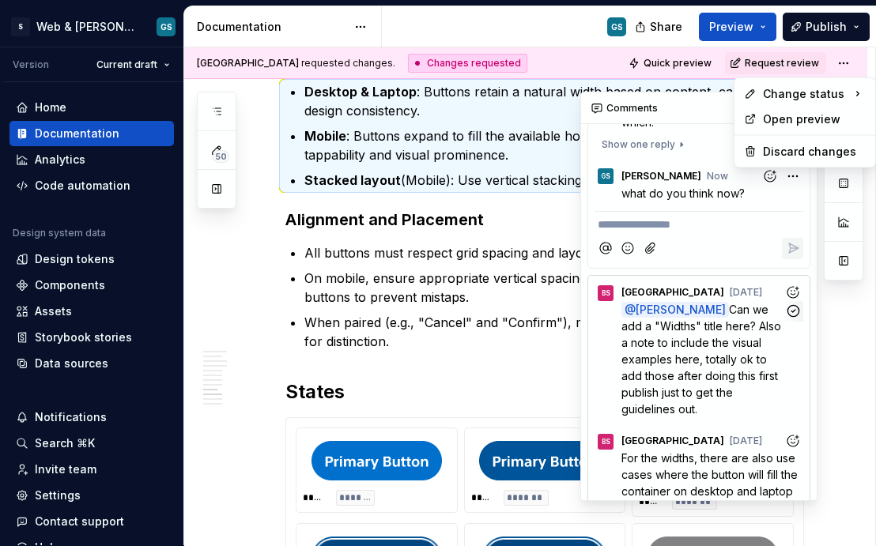
click at [713, 373] on div "**********" at bounding box center [721, 296] width 283 height 409
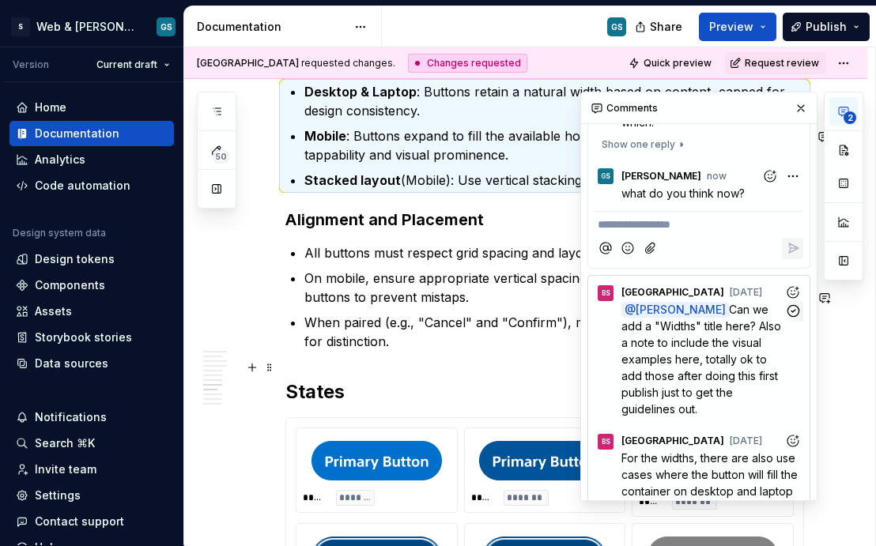
scroll to position [2841, 0]
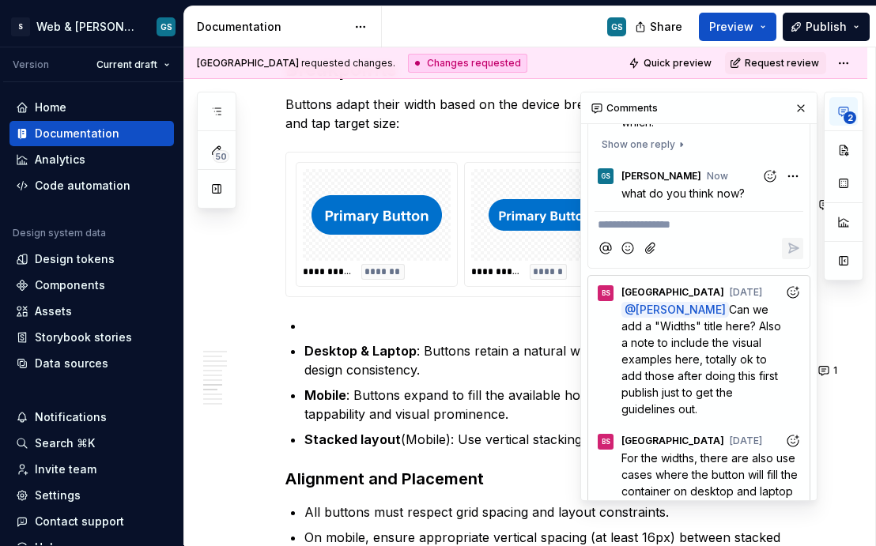
click at [308, 335] on p "Widths" at bounding box center [554, 325] width 500 height 19
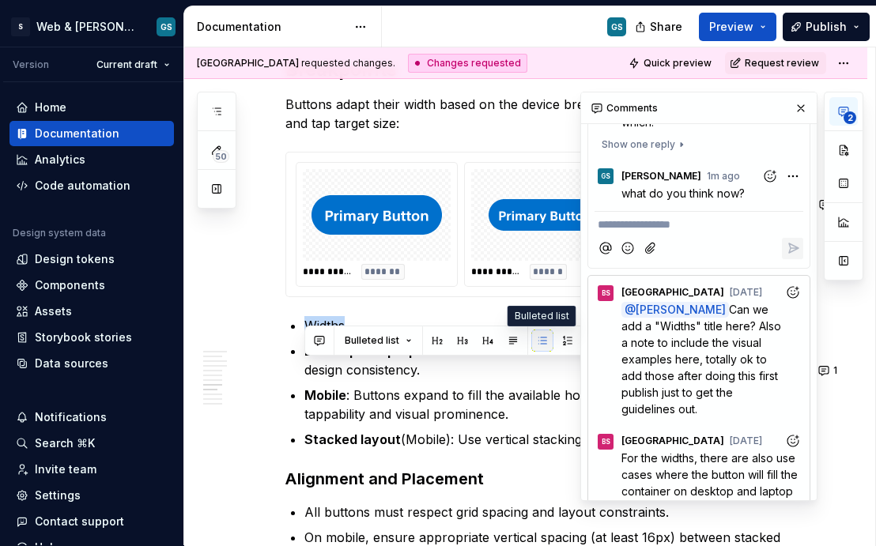
click at [535, 343] on button "button" at bounding box center [542, 341] width 22 height 22
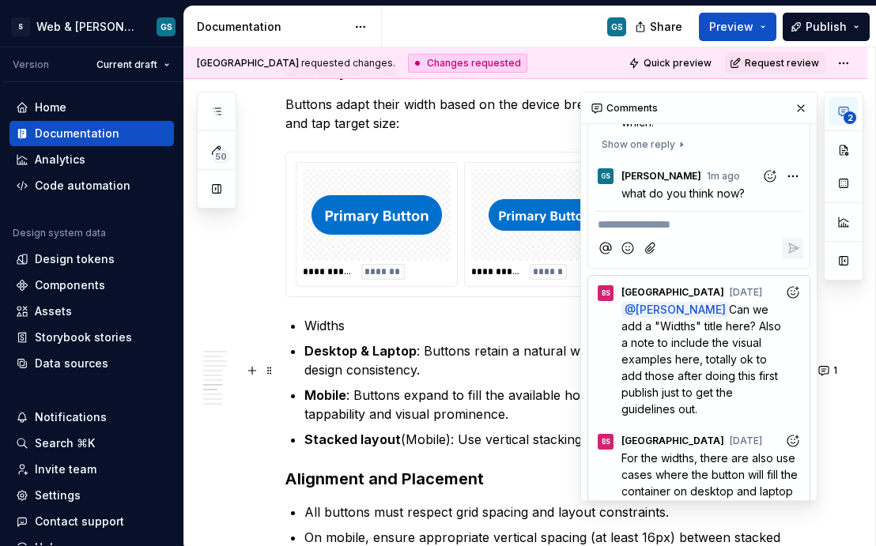
click at [339, 335] on p "Widths" at bounding box center [554, 325] width 500 height 19
click at [359, 335] on p "Widths" at bounding box center [554, 325] width 500 height 19
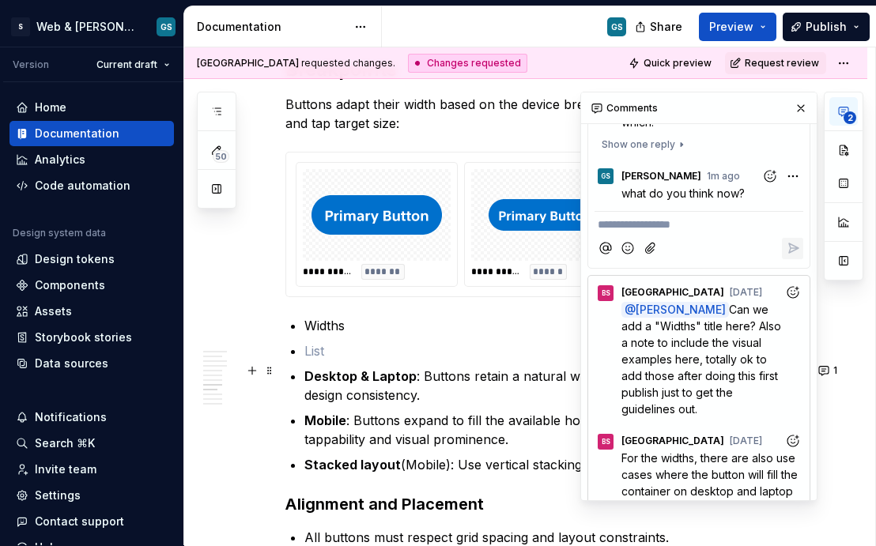
click at [332, 335] on p "Widths" at bounding box center [554, 325] width 500 height 19
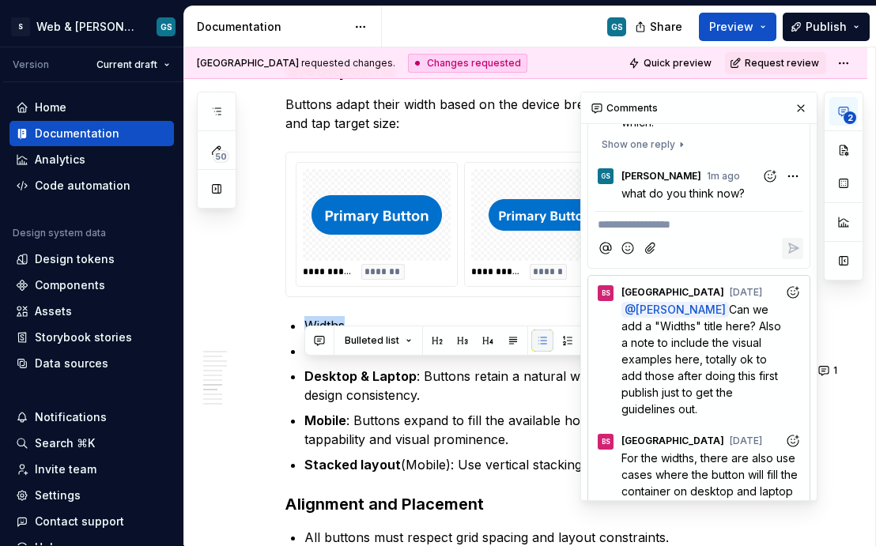
click at [543, 343] on button "button" at bounding box center [542, 341] width 22 height 22
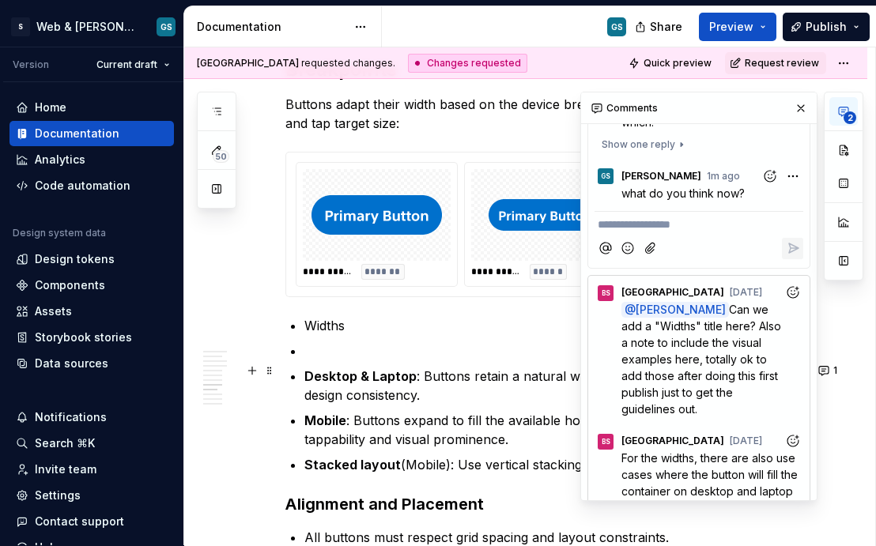
click at [329, 335] on p "Widths" at bounding box center [554, 325] width 500 height 19
click at [251, 371] on button "button" at bounding box center [252, 371] width 22 height 22
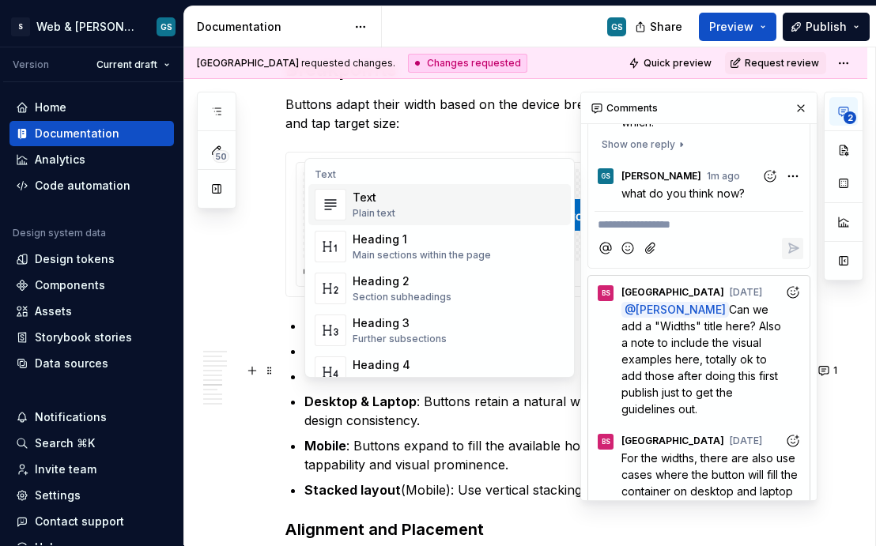
click at [336, 207] on img "Suggestions" at bounding box center [330, 205] width 30 height 32
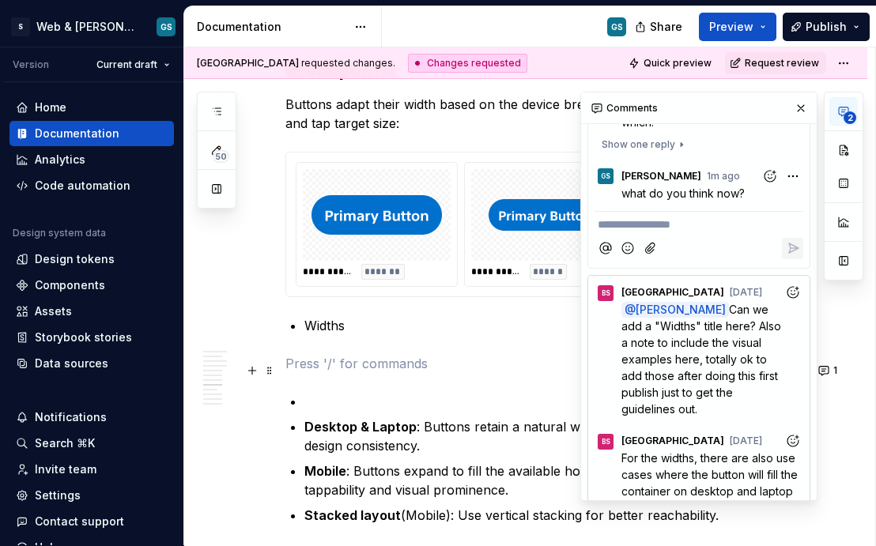
click at [324, 335] on p "Widths" at bounding box center [554, 325] width 500 height 19
click at [304, 373] on p at bounding box center [544, 363] width 519 height 19
click at [330, 335] on p at bounding box center [554, 325] width 500 height 19
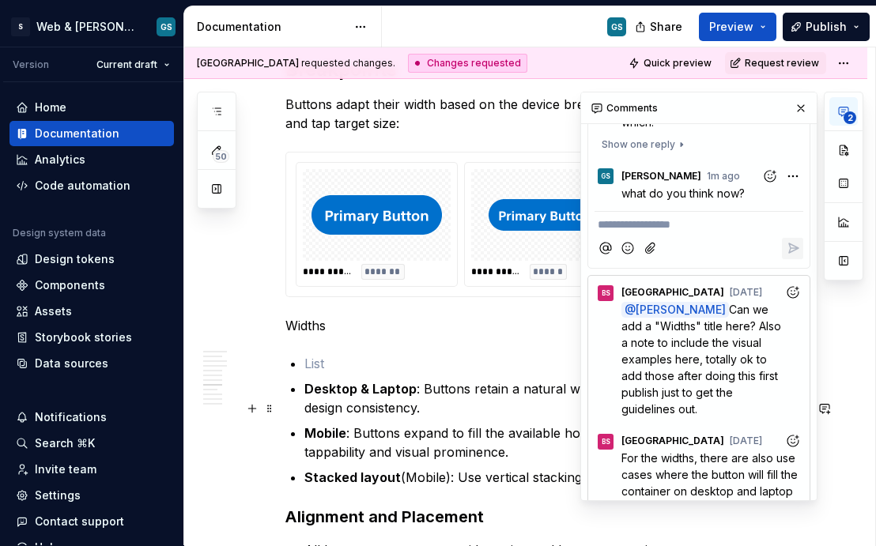
click at [312, 373] on p at bounding box center [554, 363] width 500 height 19
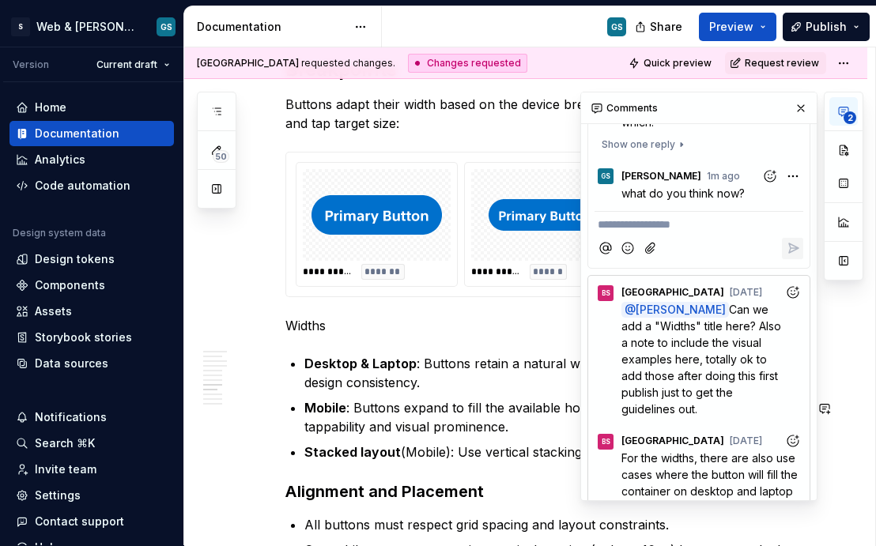
click at [322, 335] on p "Widths" at bounding box center [544, 325] width 519 height 19
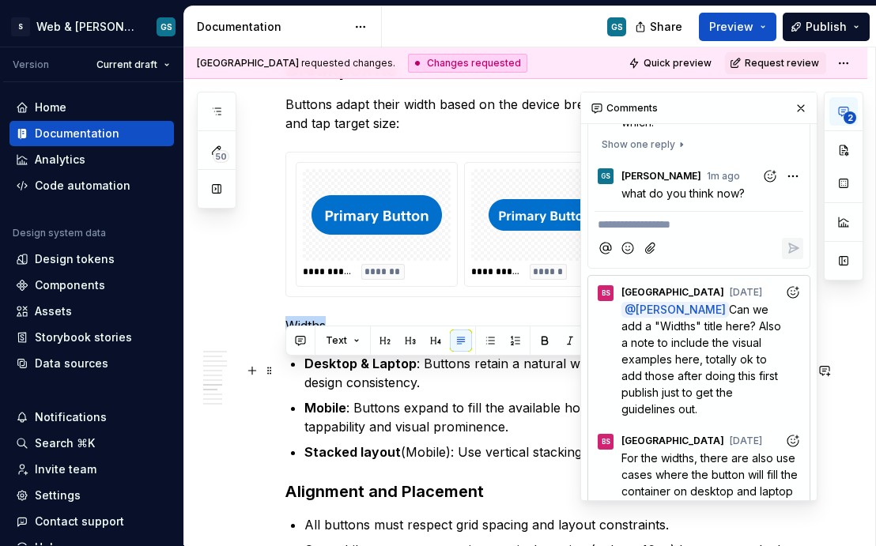
click at [322, 335] on p "Widths" at bounding box center [544, 325] width 519 height 19
click at [532, 82] on h2 "Breakpoints" at bounding box center [544, 69] width 519 height 25
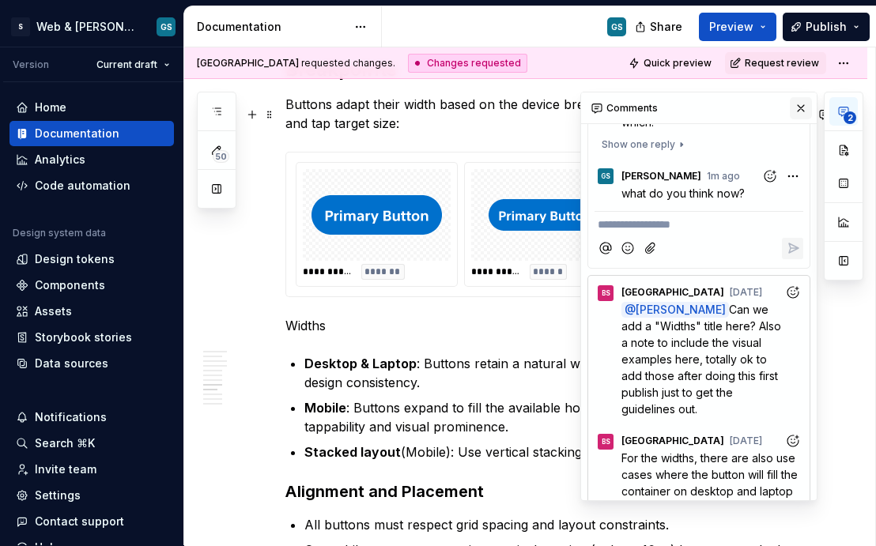
click at [742, 104] on button "button" at bounding box center [801, 108] width 22 height 22
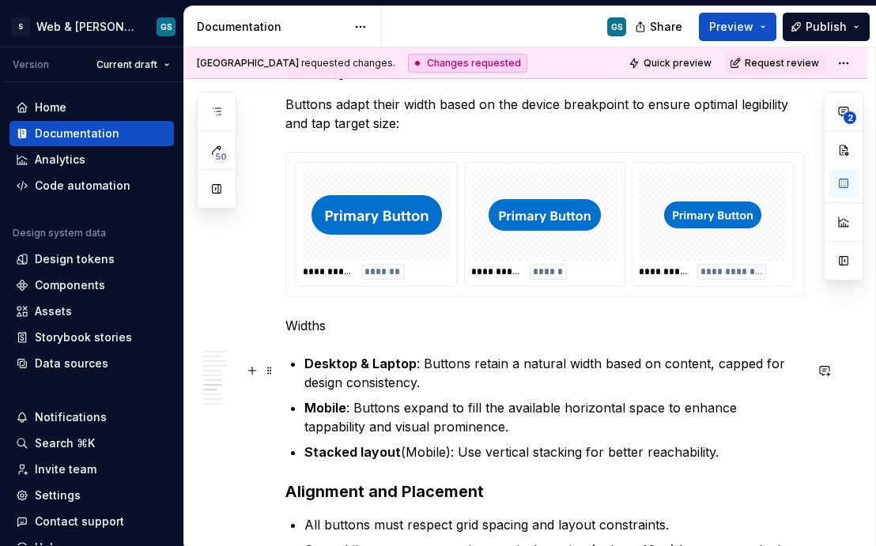
click at [320, 335] on p "Widths" at bounding box center [544, 325] width 519 height 19
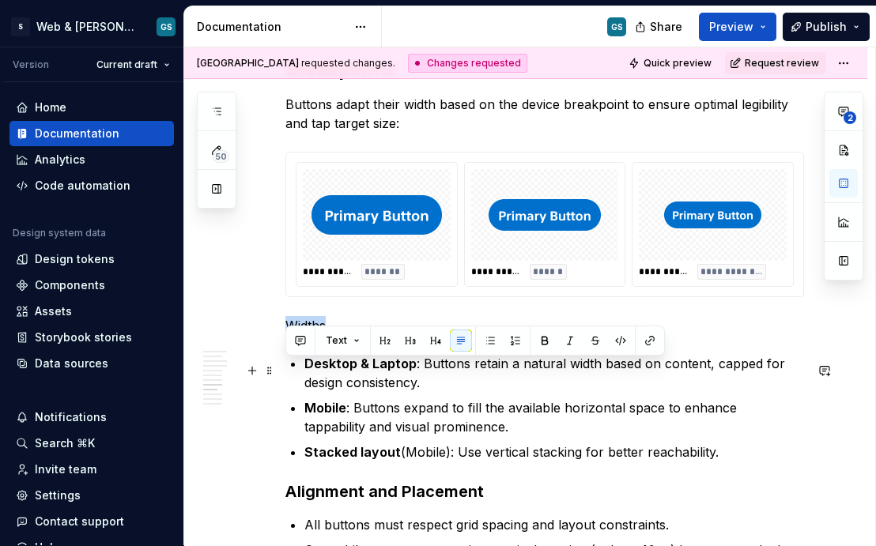
click at [320, 335] on p "Widths" at bounding box center [544, 325] width 519 height 19
click at [389, 342] on button "button" at bounding box center [385, 341] width 22 height 22
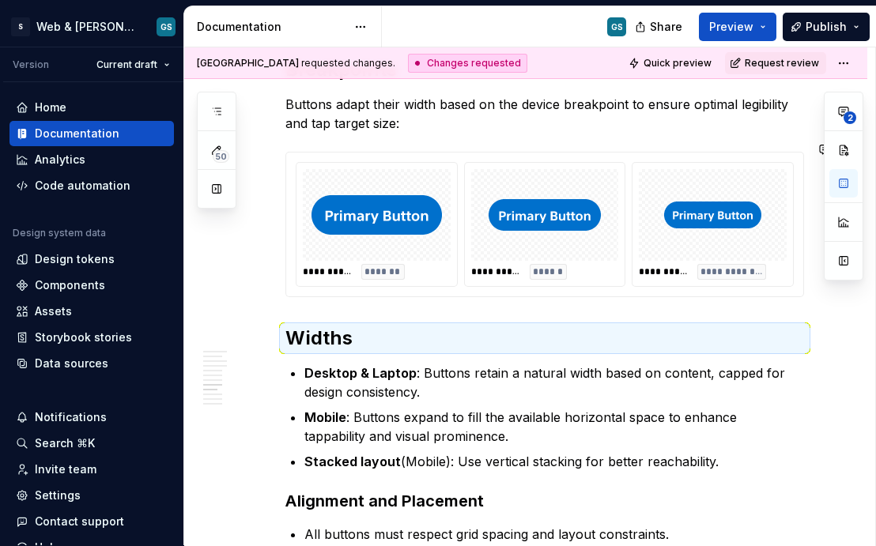
click at [346, 82] on h2 "Breakpoints" at bounding box center [544, 69] width 519 height 25
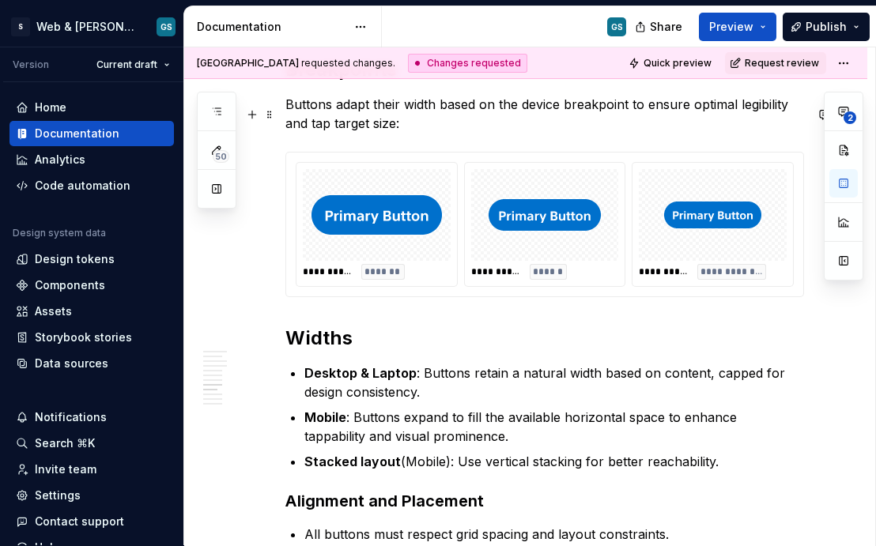
click at [346, 82] on h2 "Breakpoints" at bounding box center [544, 69] width 519 height 25
click at [480, 351] on h2 "Widths" at bounding box center [544, 338] width 519 height 25
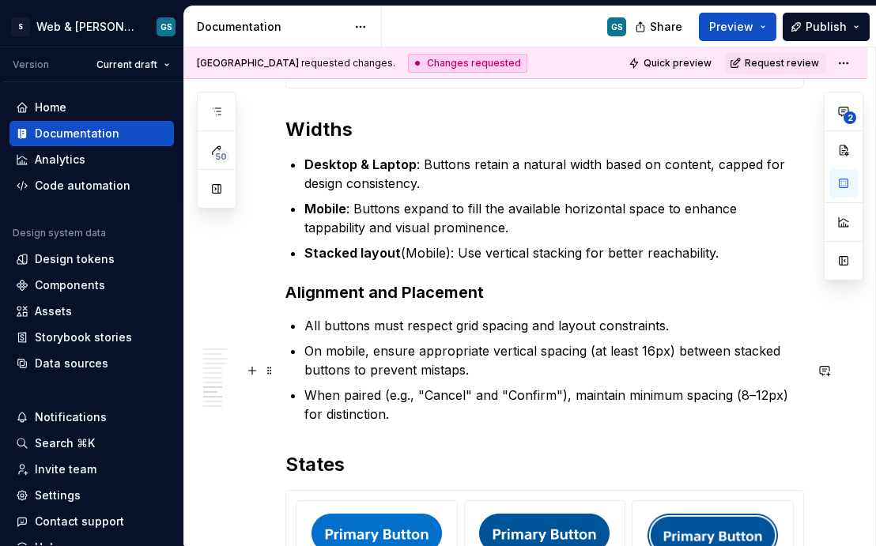
scroll to position [3055, 0]
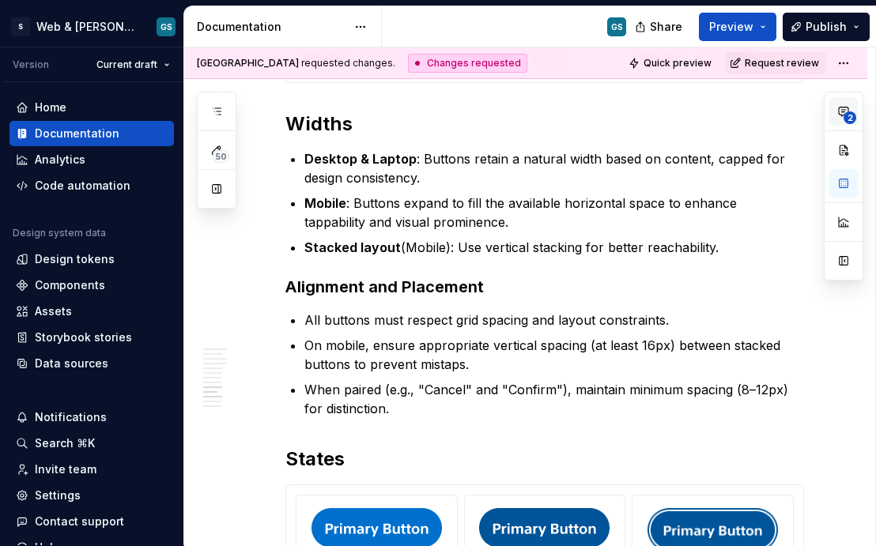
click at [742, 104] on button "2" at bounding box center [843, 111] width 28 height 28
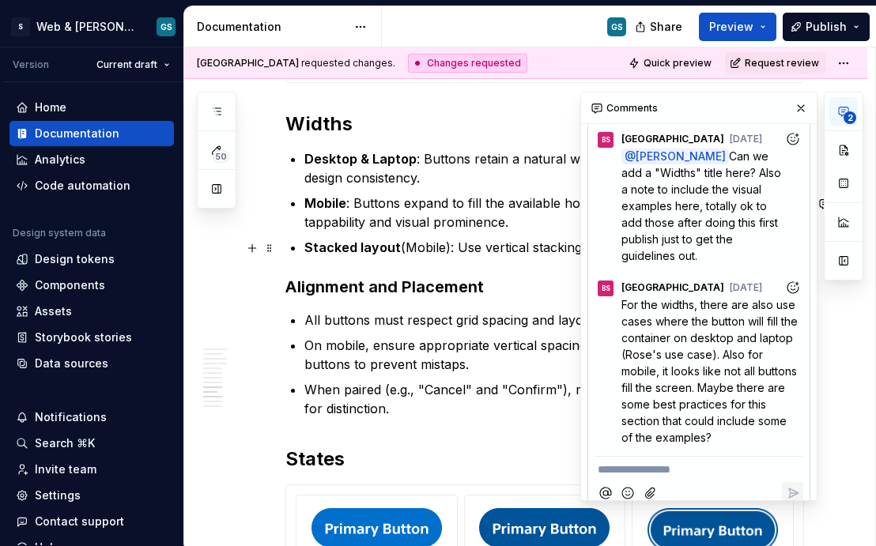
scroll to position [332, 0]
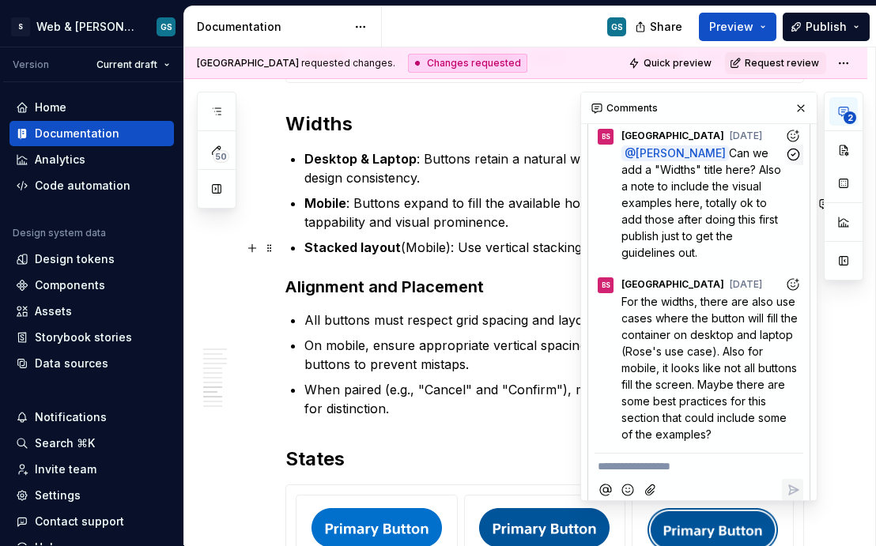
click at [707, 223] on span "Can we add a "Widths" title here? Also a note to include the visual examples he…" at bounding box center [702, 202] width 163 height 113
click at [742, 160] on icon "button" at bounding box center [792, 154] width 11 height 11
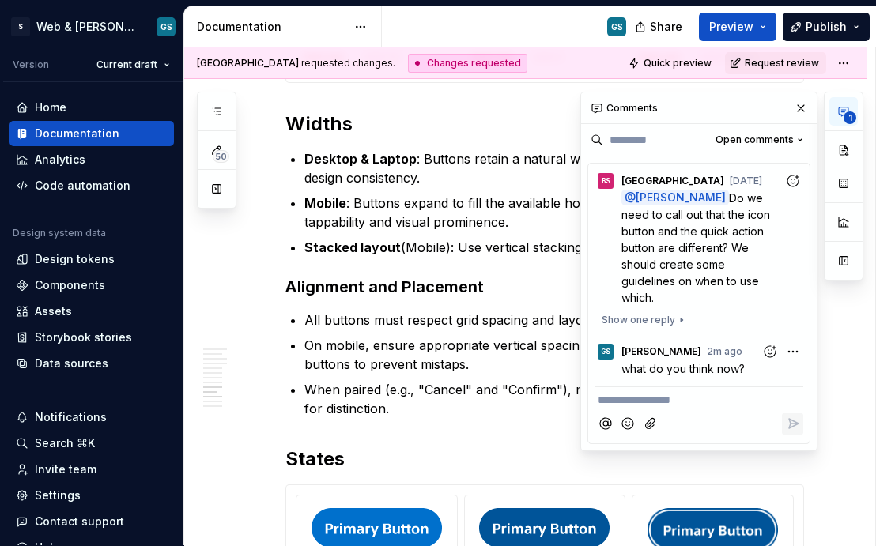
click at [742, 110] on icon "button" at bounding box center [843, 111] width 13 height 13
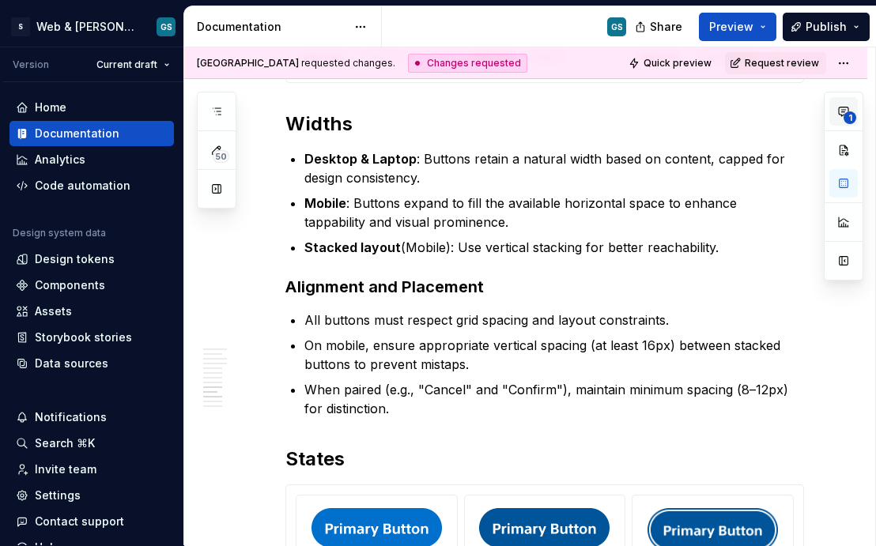
click at [742, 108] on icon "button" at bounding box center [843, 111] width 13 height 13
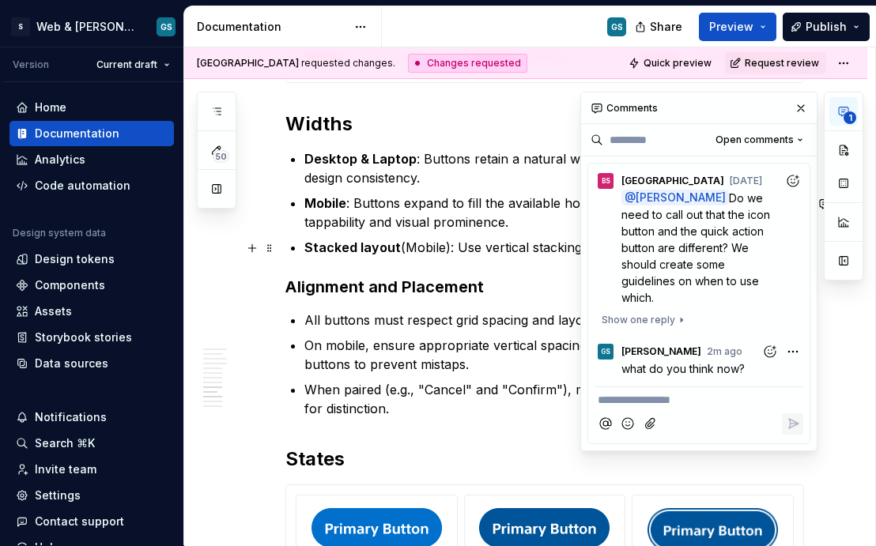
click at [389, 232] on p "Mobile : Buttons expand to fill the available horizontal space to enhance tappa…" at bounding box center [554, 213] width 500 height 38
click at [509, 257] on p "Stacked layout (Mobile): Use vertical stacking for better reachability." at bounding box center [554, 247] width 500 height 19
click at [742, 107] on button "button" at bounding box center [801, 108] width 22 height 22
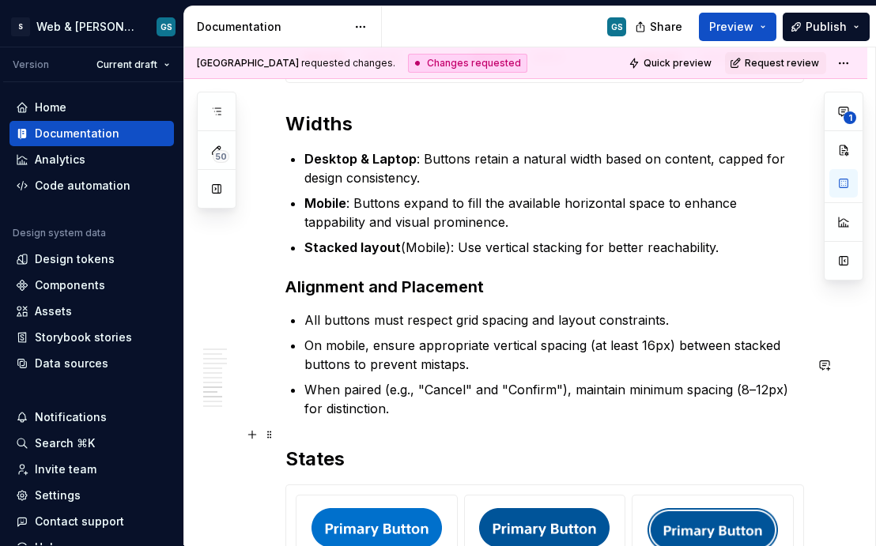
click at [421, 418] on p "When paired (e.g., "Cancel" and "Confirm"), maintain minimum spacing (8–12px) f…" at bounding box center [554, 399] width 500 height 38
click at [440, 374] on p "On mobile, ensure appropriate vertical spacing (at least 16px) between stacked …" at bounding box center [554, 355] width 500 height 38
click at [438, 374] on p "On mobile, ensure appropriate vertical spacing (at least 16px) between stacked …" at bounding box center [554, 355] width 500 height 38
click at [432, 418] on p "When paired (e.g., "Cancel" and "Confirm"), maintain minimum spacing (8–12px) f…" at bounding box center [554, 399] width 500 height 38
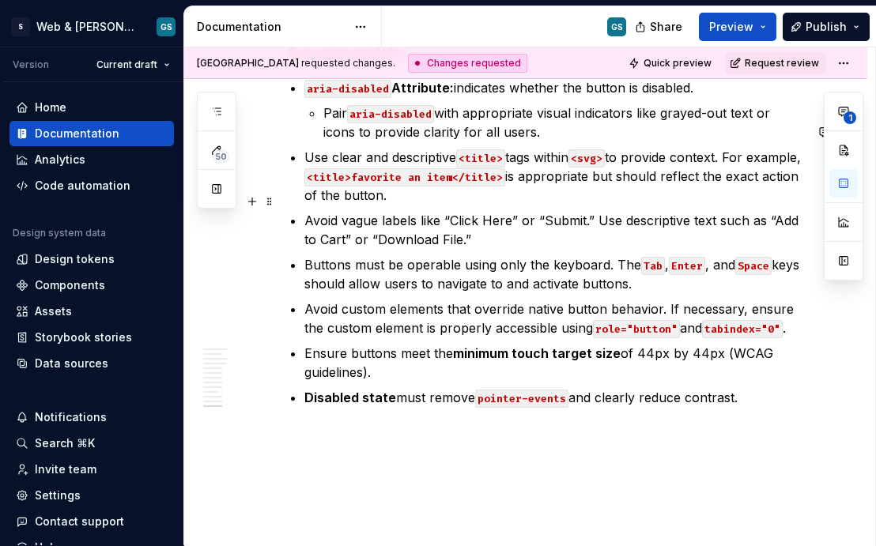
scroll to position [4212, 0]
type textarea "*"
